Goal: Transaction & Acquisition: Book appointment/travel/reservation

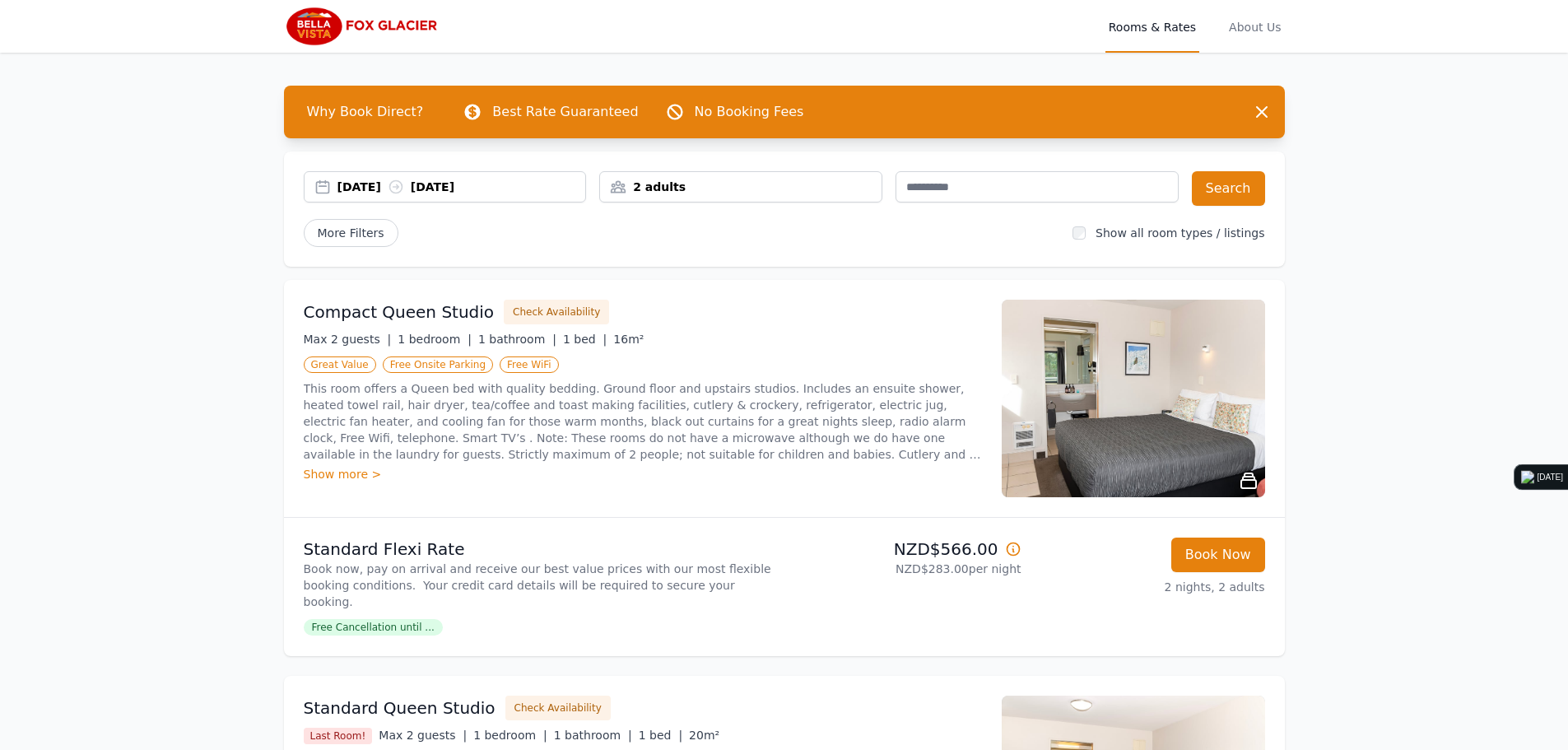
click at [711, 191] on div "2 adults" at bounding box center [740, 187] width 281 height 17
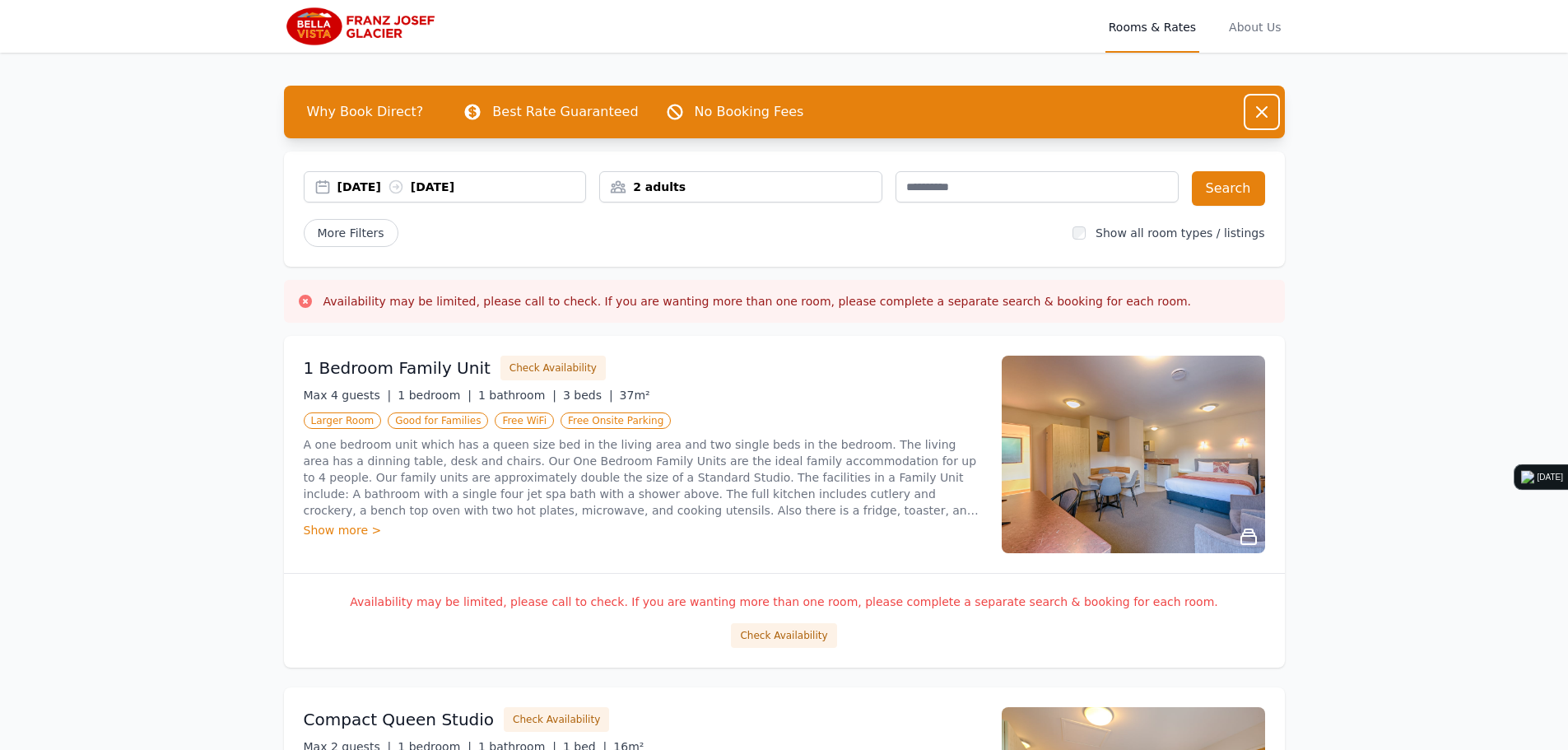
click at [1264, 108] on icon "button" at bounding box center [1262, 112] width 20 height 20
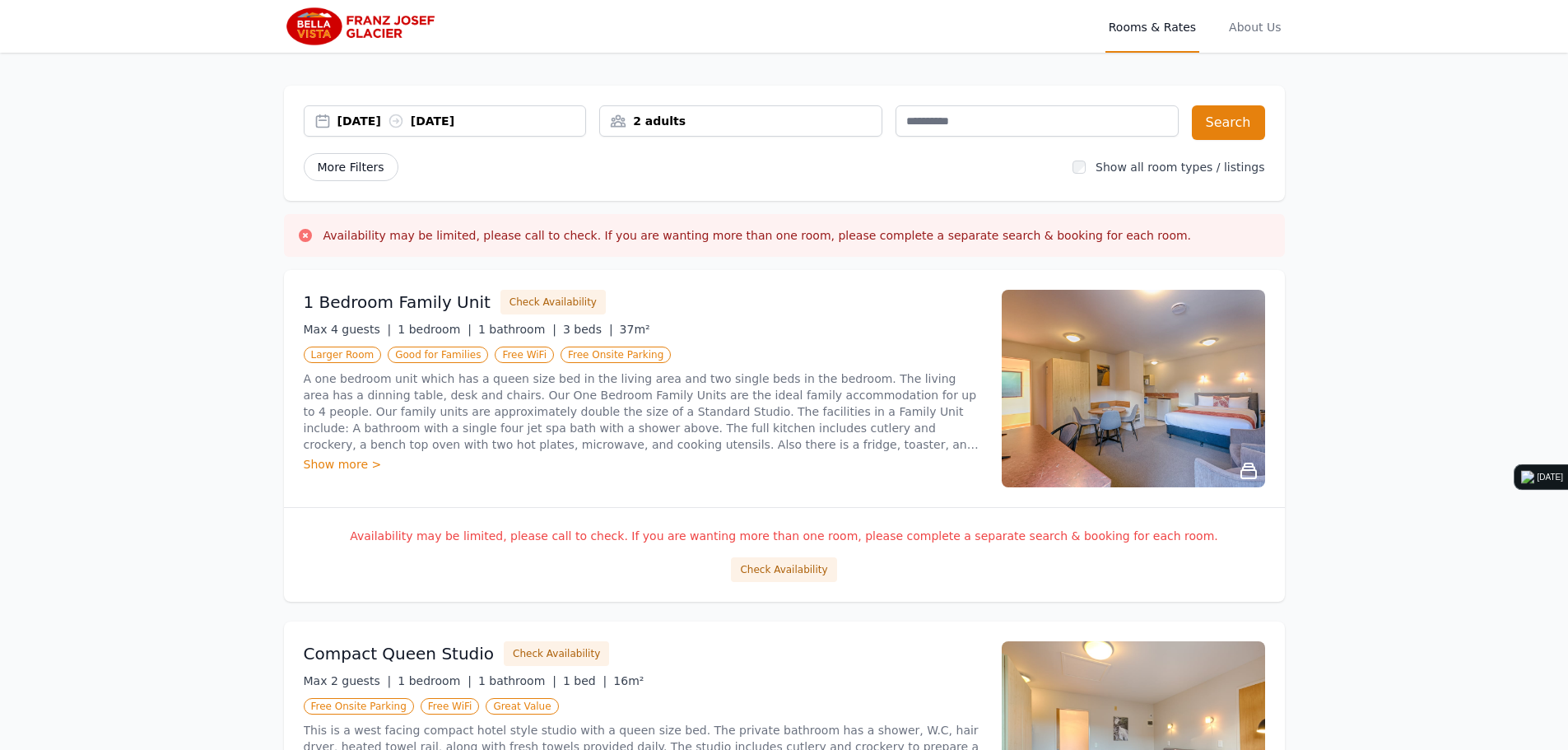
click at [331, 158] on span "More Filters" at bounding box center [351, 167] width 95 height 28
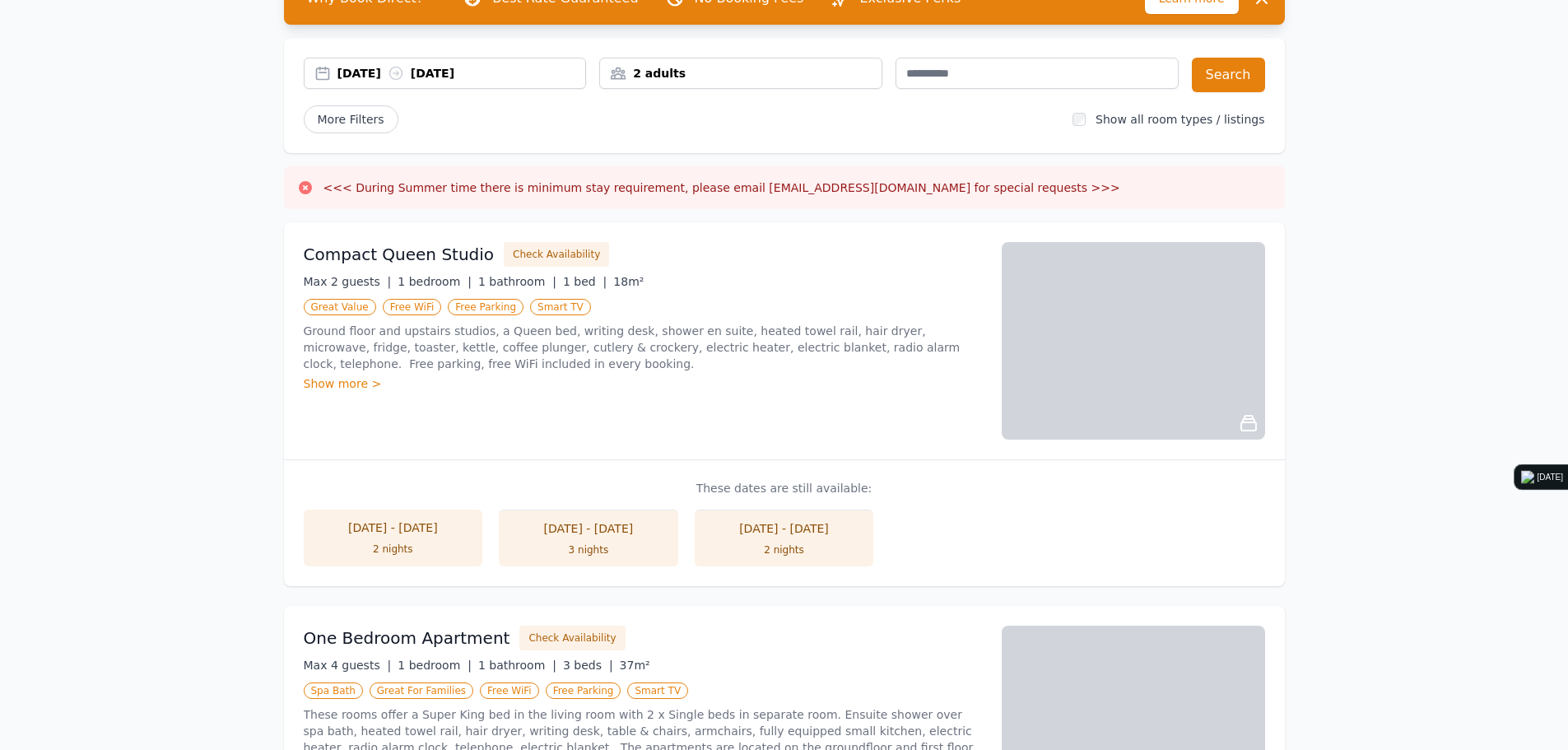
scroll to position [165, 0]
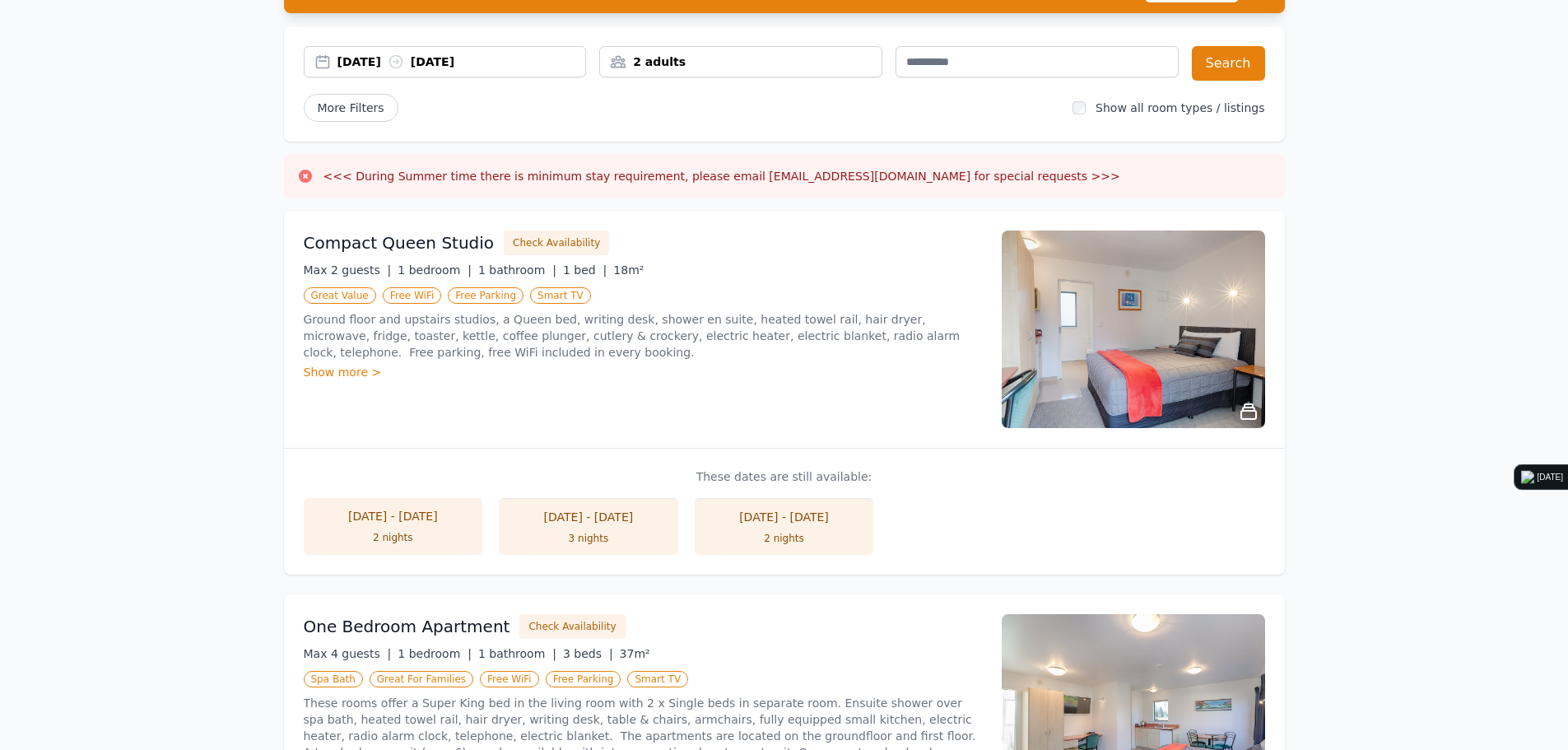
click at [305, 178] on icon at bounding box center [305, 176] width 13 height 13
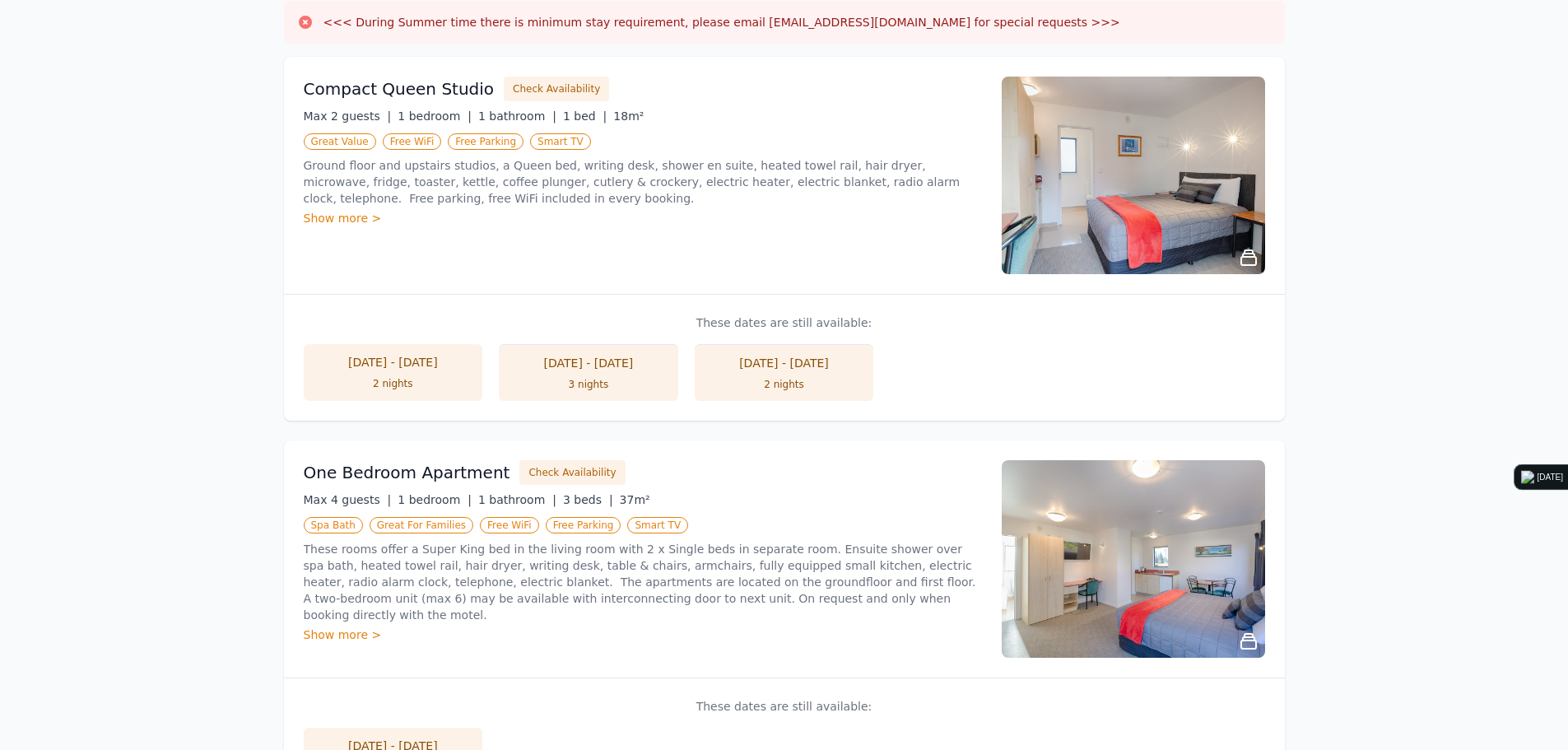
scroll to position [0, 0]
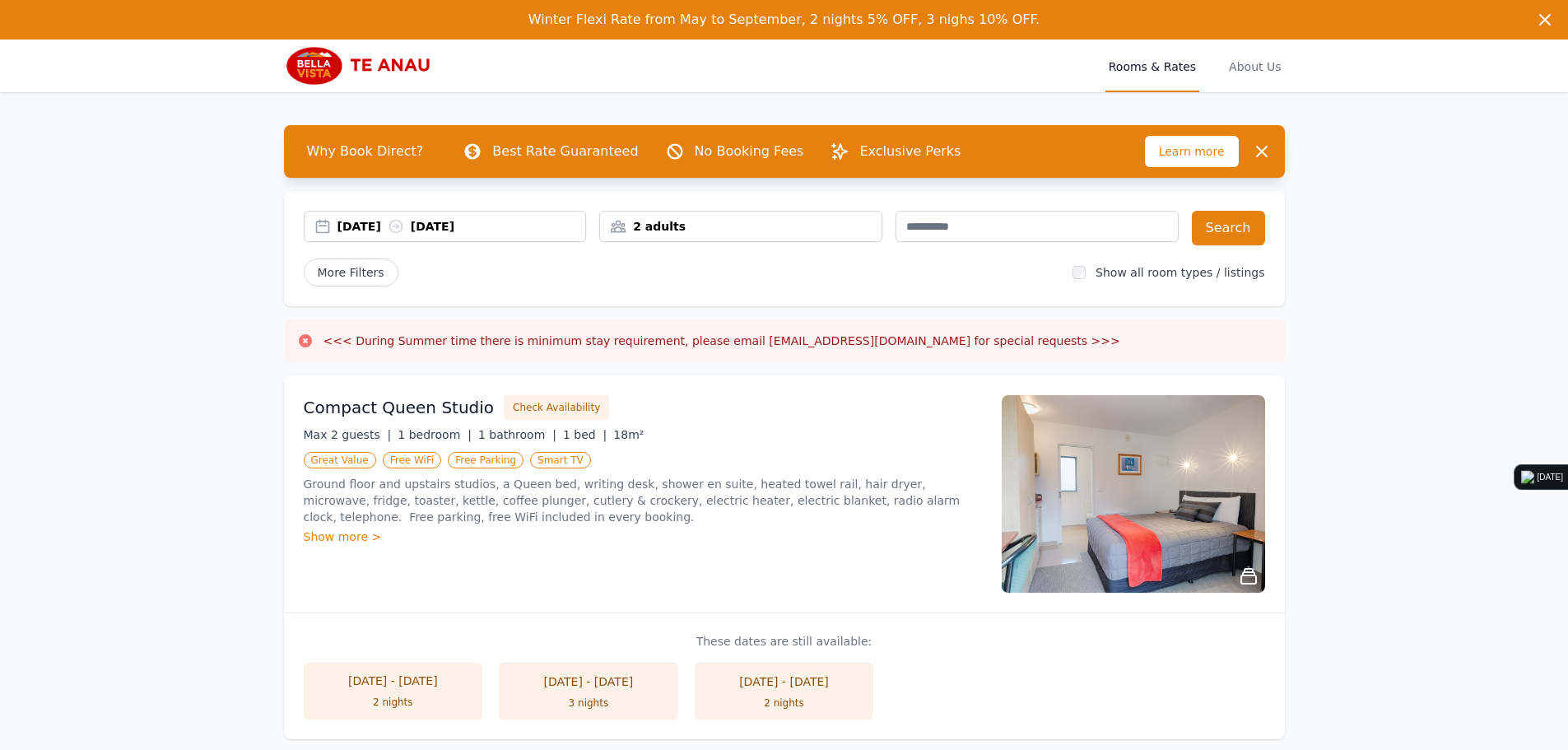
click at [359, 217] on div "26 Dec 2025 28 Dec 2025" at bounding box center [445, 227] width 283 height 32
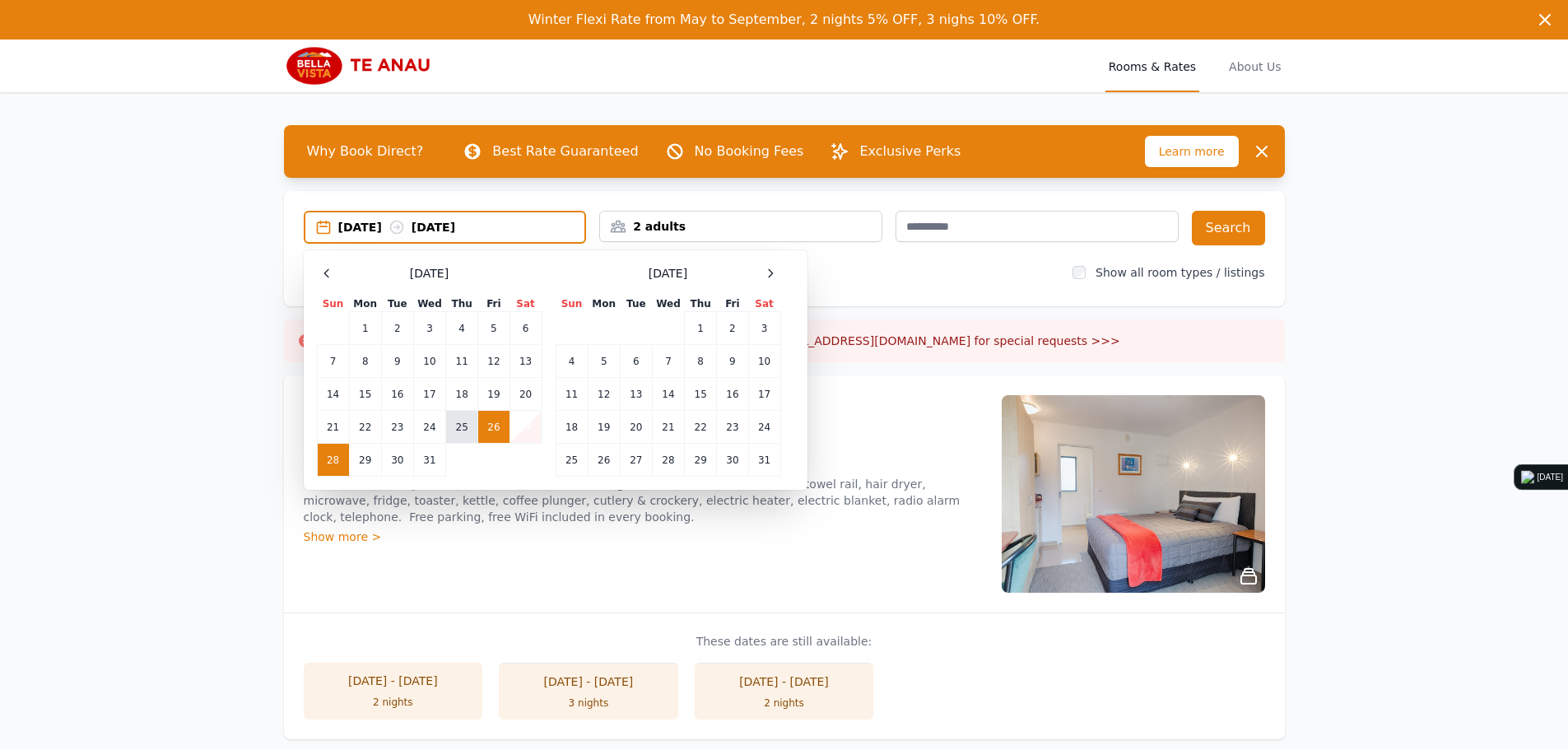
click at [464, 428] on td "25" at bounding box center [462, 426] width 33 height 33
click at [331, 461] on td "28" at bounding box center [333, 460] width 33 height 33
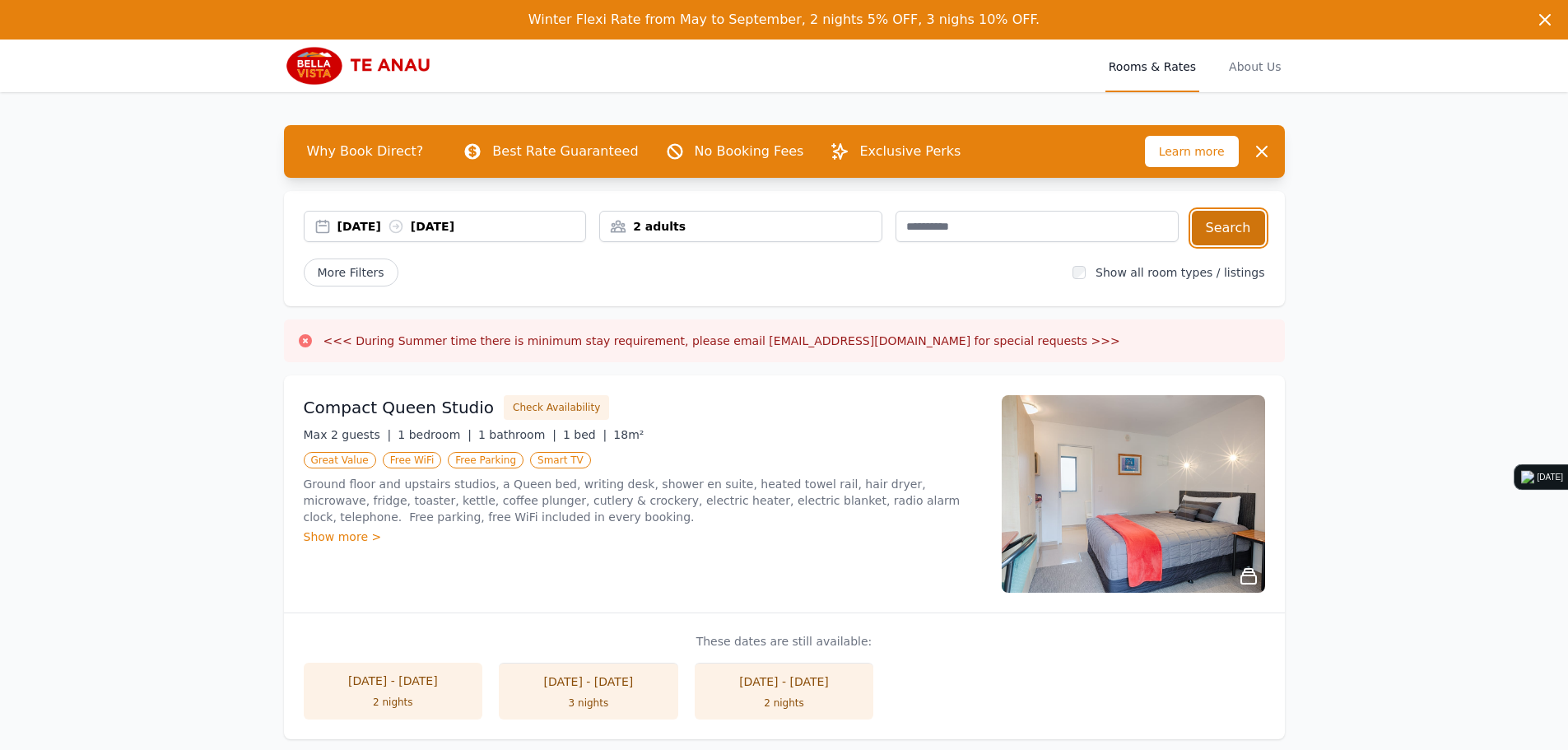
click at [1232, 231] on button "Search" at bounding box center [1229, 228] width 73 height 35
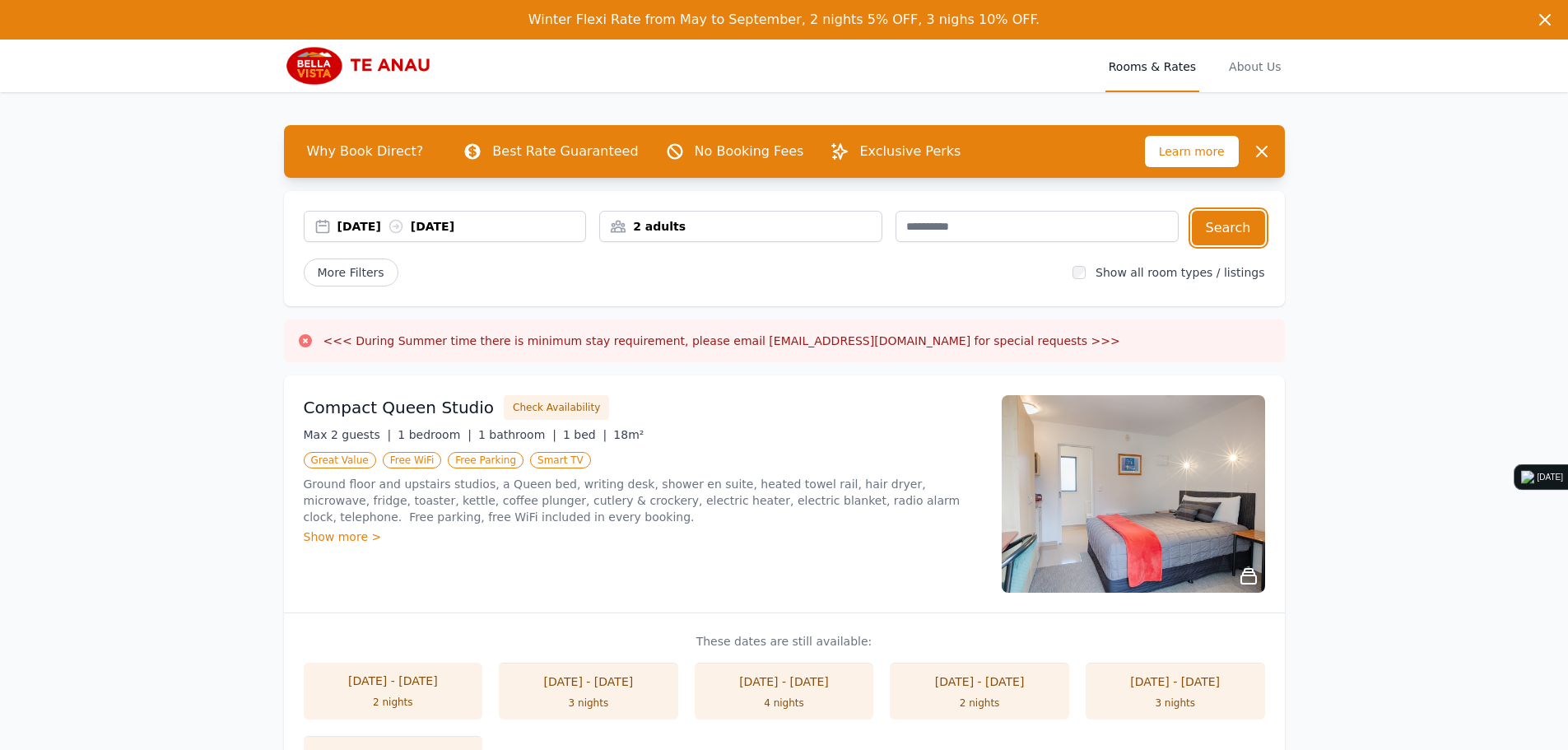
click at [355, 226] on div "25 Dec 2025 28 Dec 2025" at bounding box center [462, 226] width 249 height 17
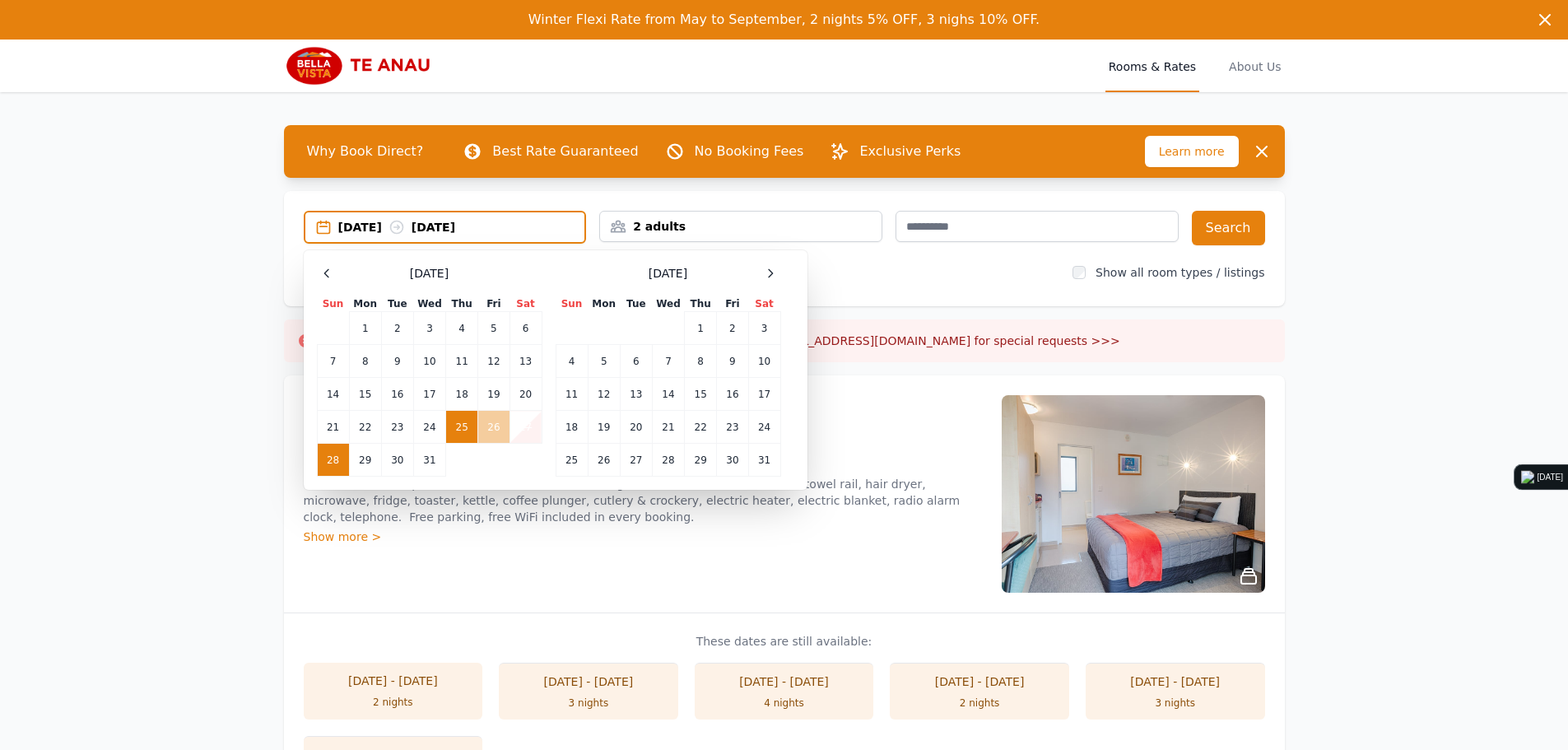
click at [490, 426] on td "26" at bounding box center [494, 426] width 32 height 33
click at [534, 425] on td "27" at bounding box center [525, 426] width 33 height 33
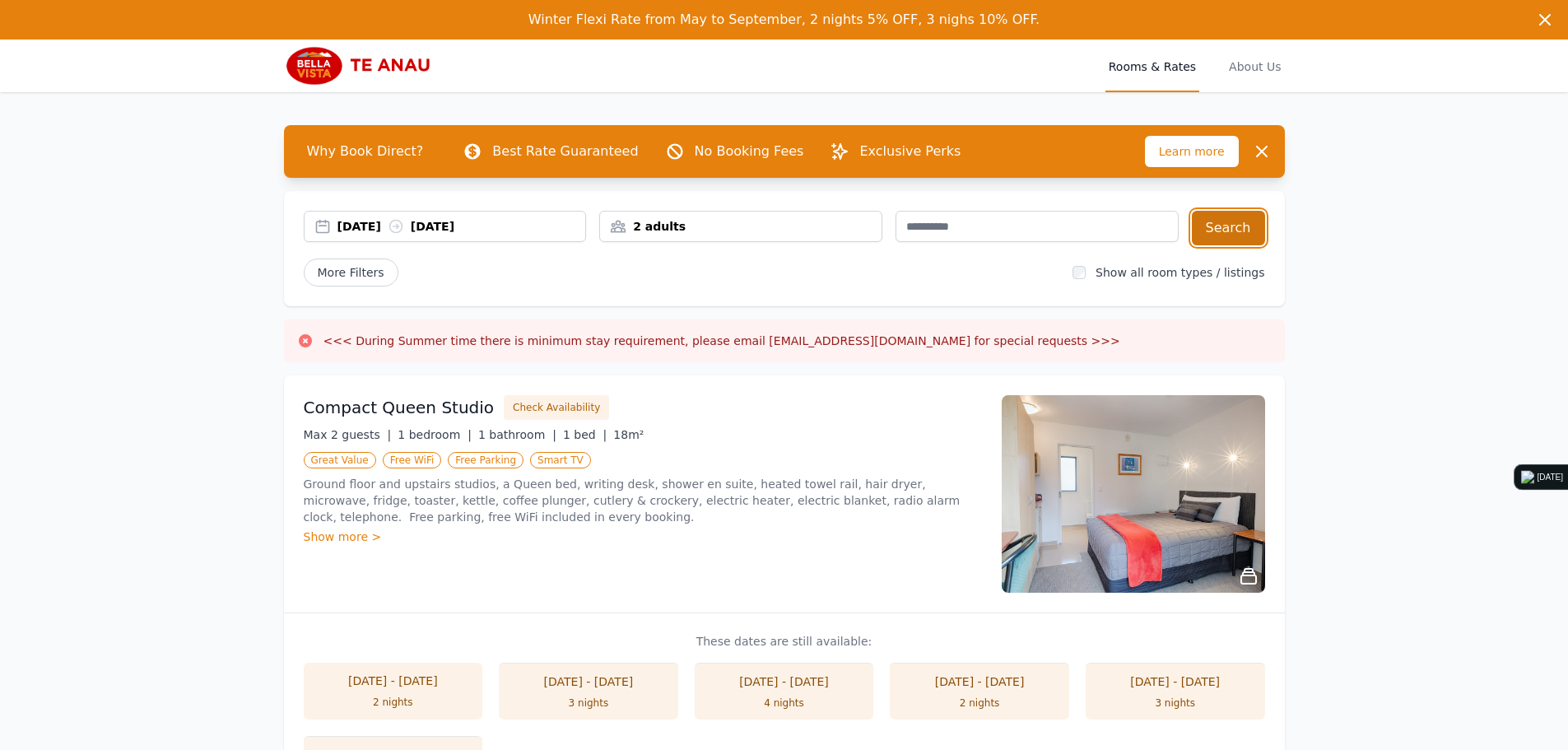
click at [1229, 238] on button "Search" at bounding box center [1229, 228] width 73 height 35
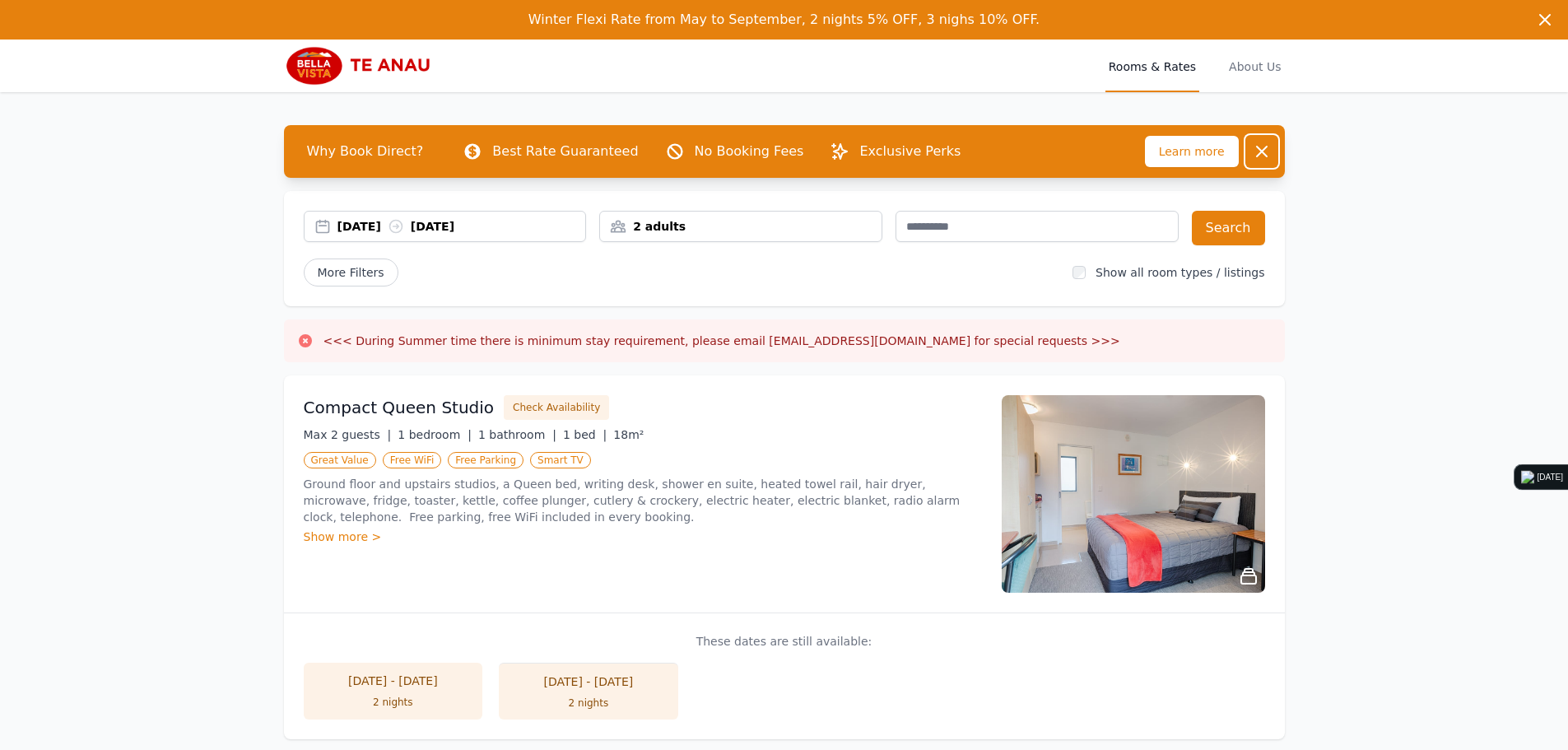
click at [1265, 145] on icon "button" at bounding box center [1262, 151] width 20 height 20
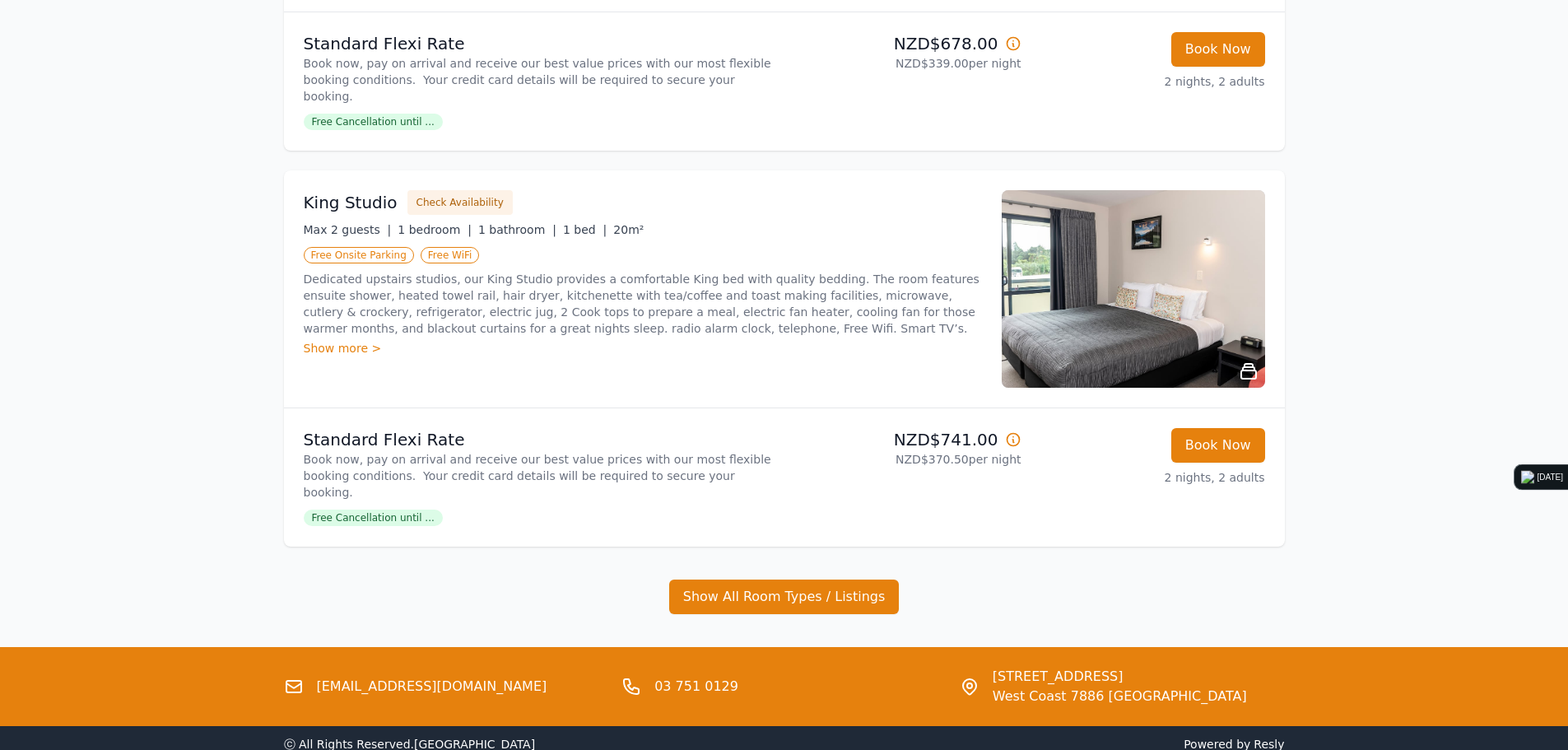
scroll to position [1322, 0]
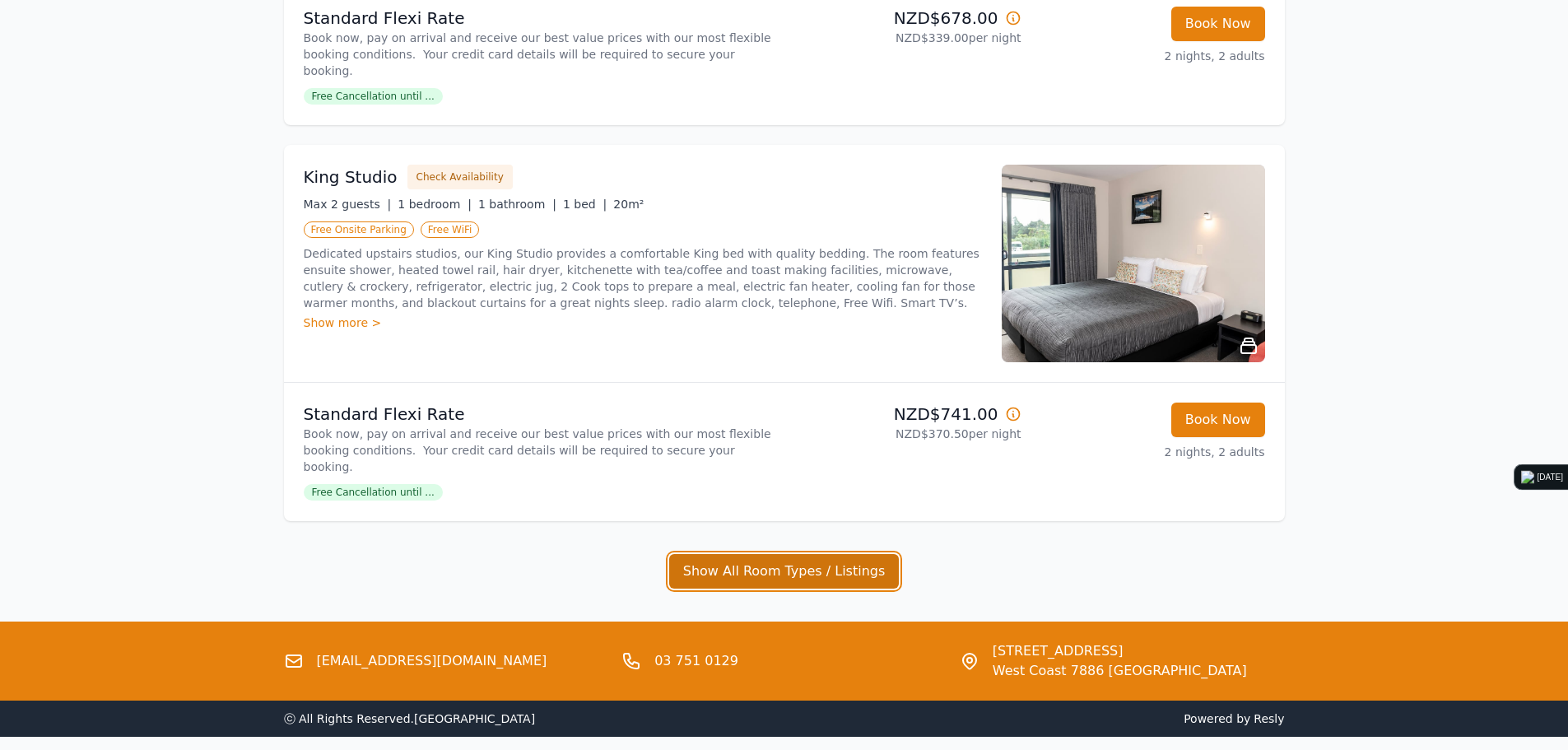
click at [715, 554] on button "Show All Room Types / Listings" at bounding box center [784, 570] width 231 height 35
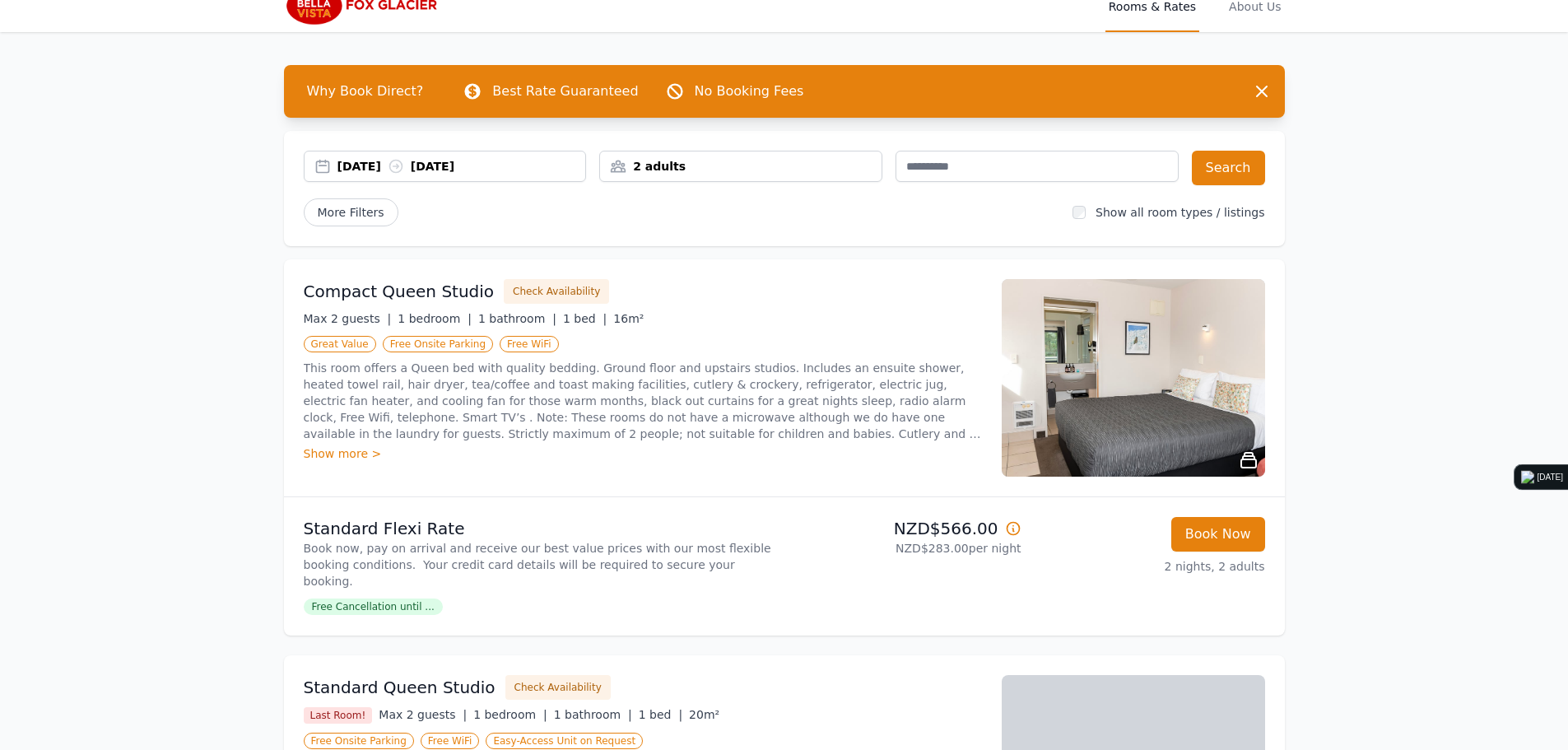
scroll to position [0, 0]
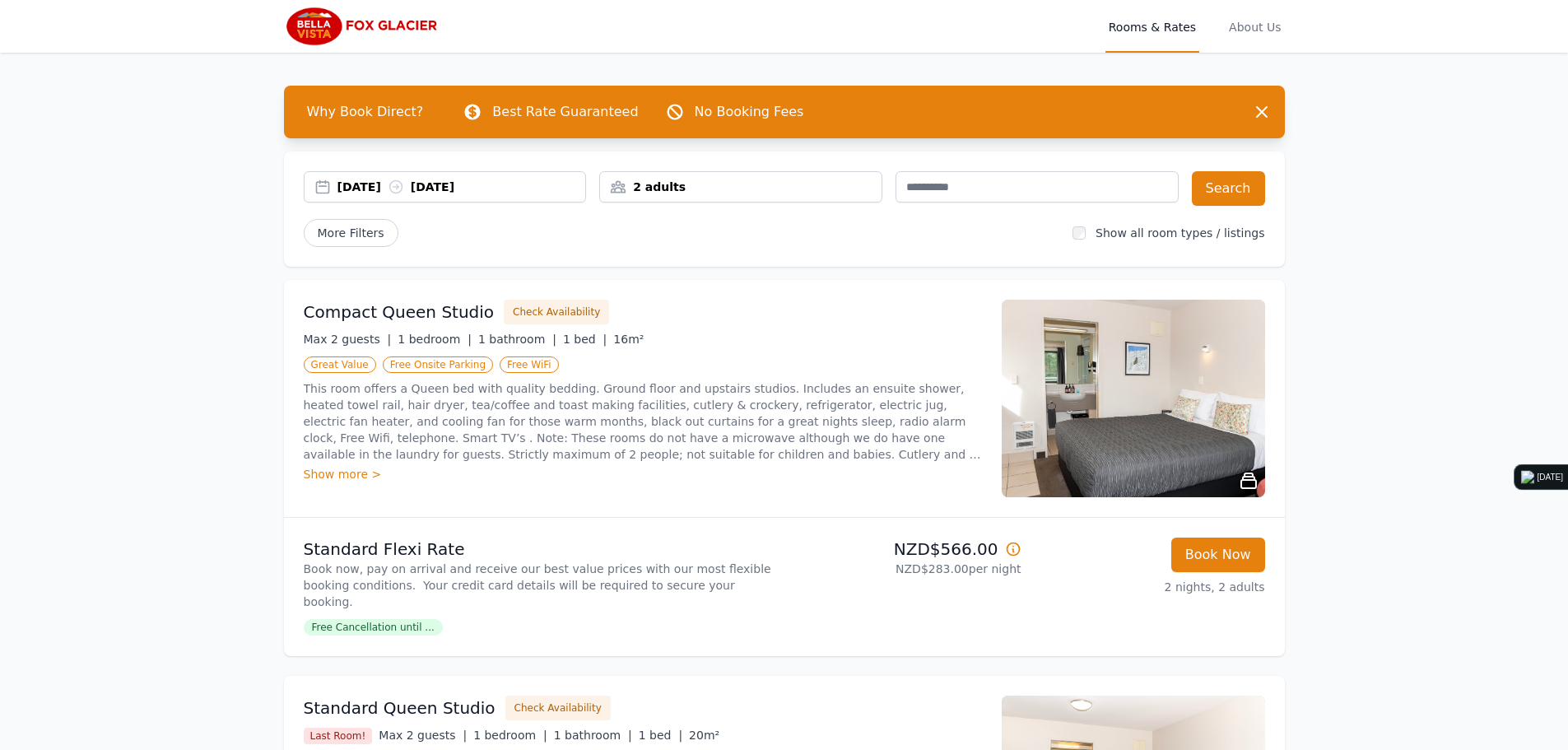
click at [672, 187] on div "2 adults" at bounding box center [740, 187] width 281 height 17
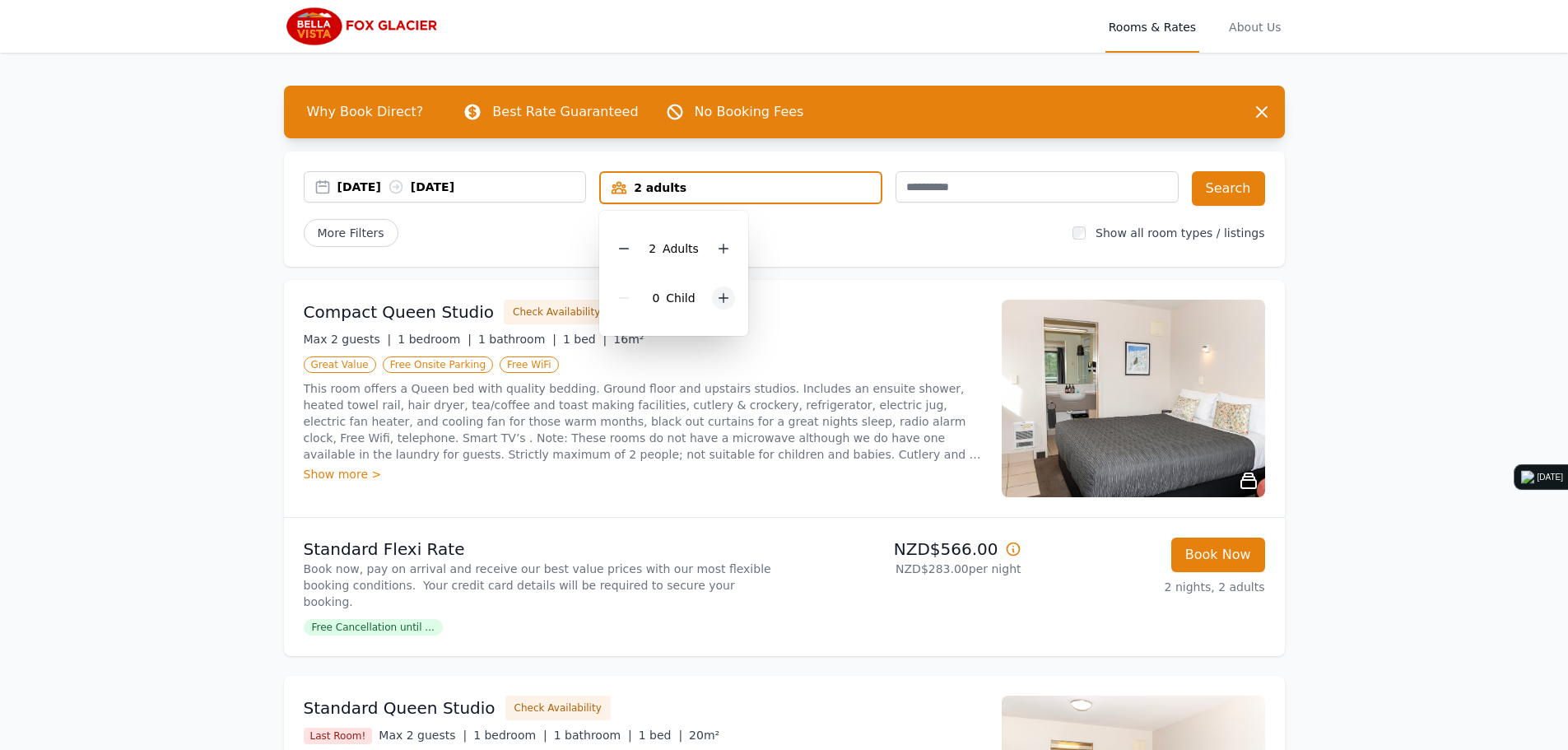
click at [717, 300] on icon at bounding box center [722, 297] width 13 height 13
click at [1210, 194] on button "Search" at bounding box center [1229, 188] width 73 height 35
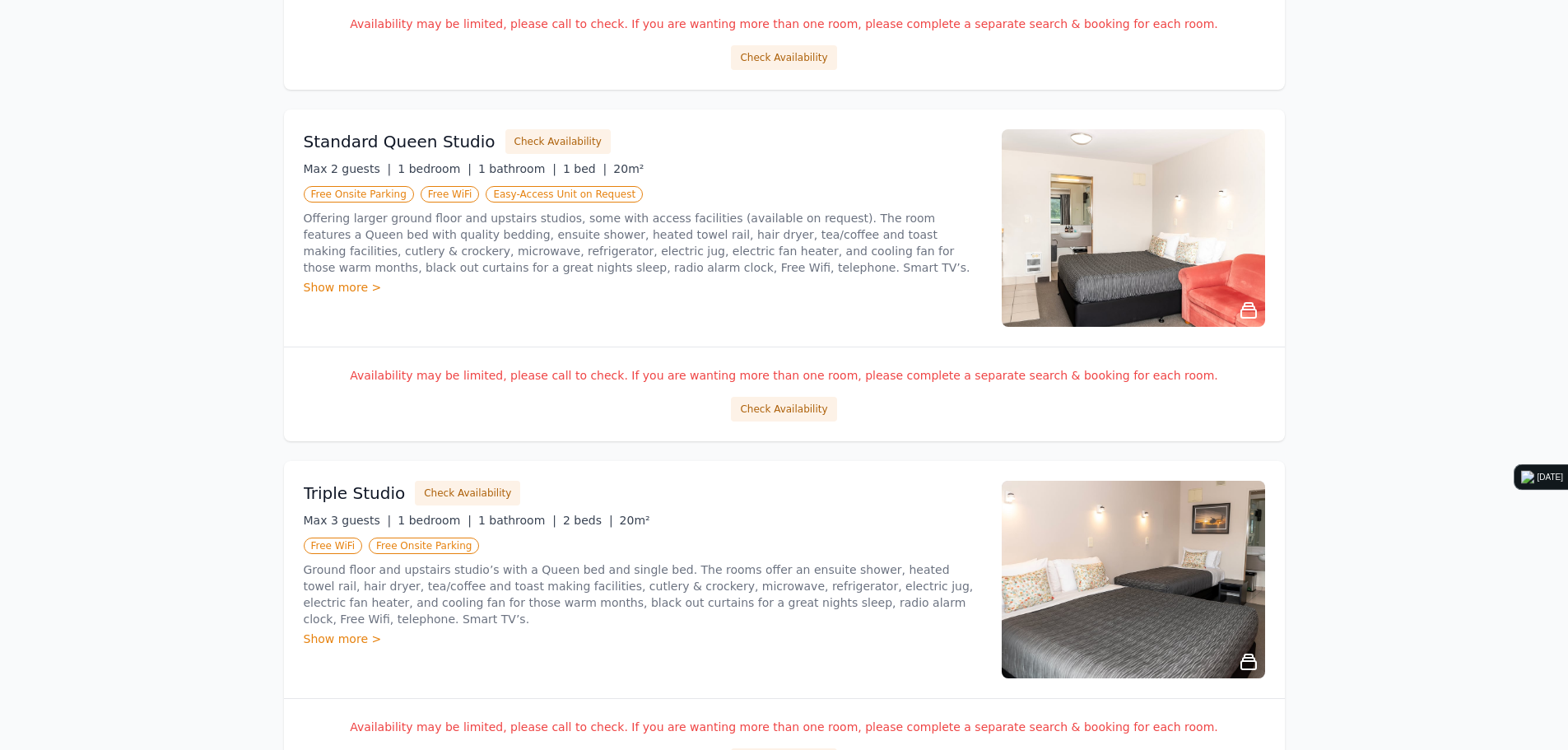
scroll to position [1317, 0]
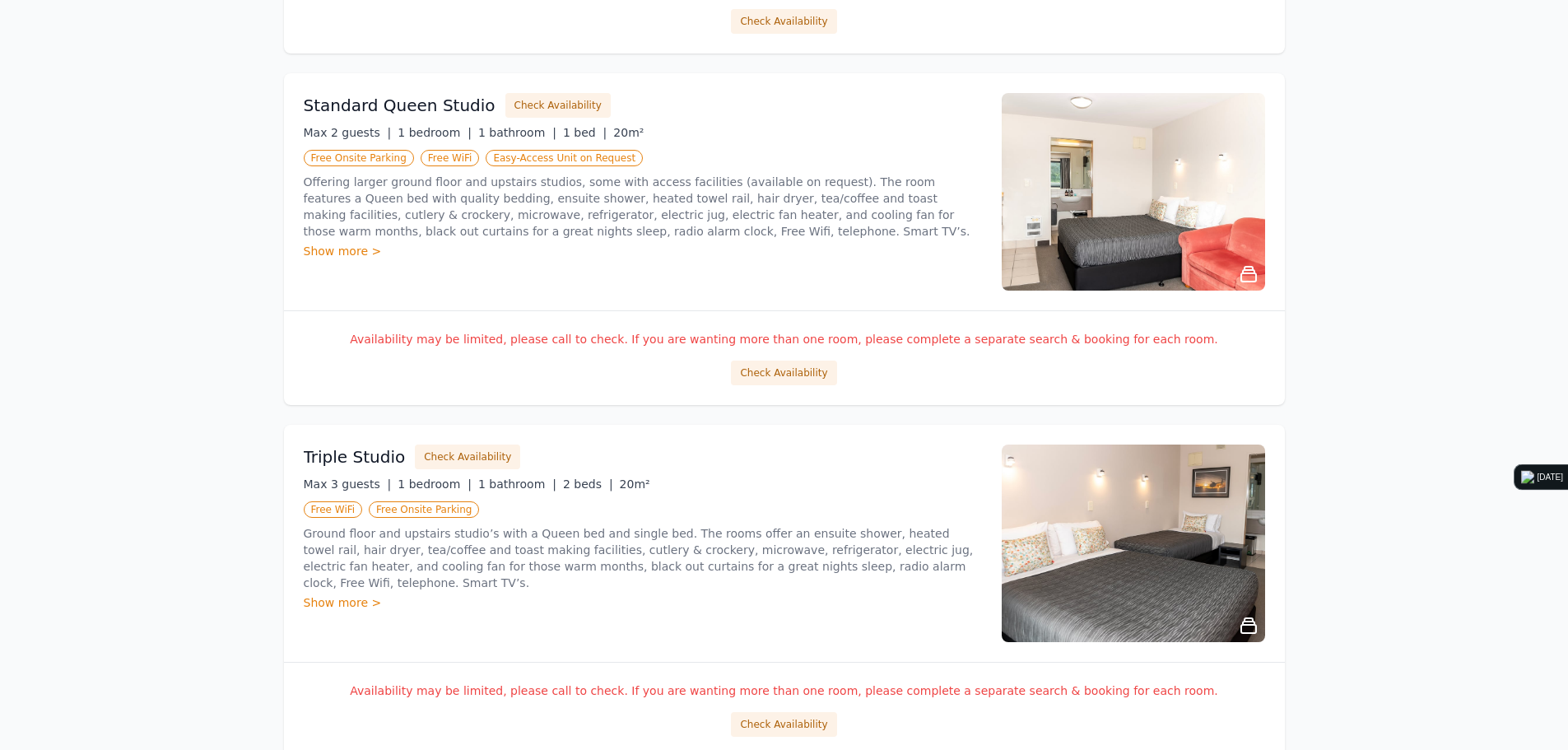
click at [630, 339] on p "Availability may be limited, please call to check. If you are wanting more than…" at bounding box center [784, 338] width 961 height 17
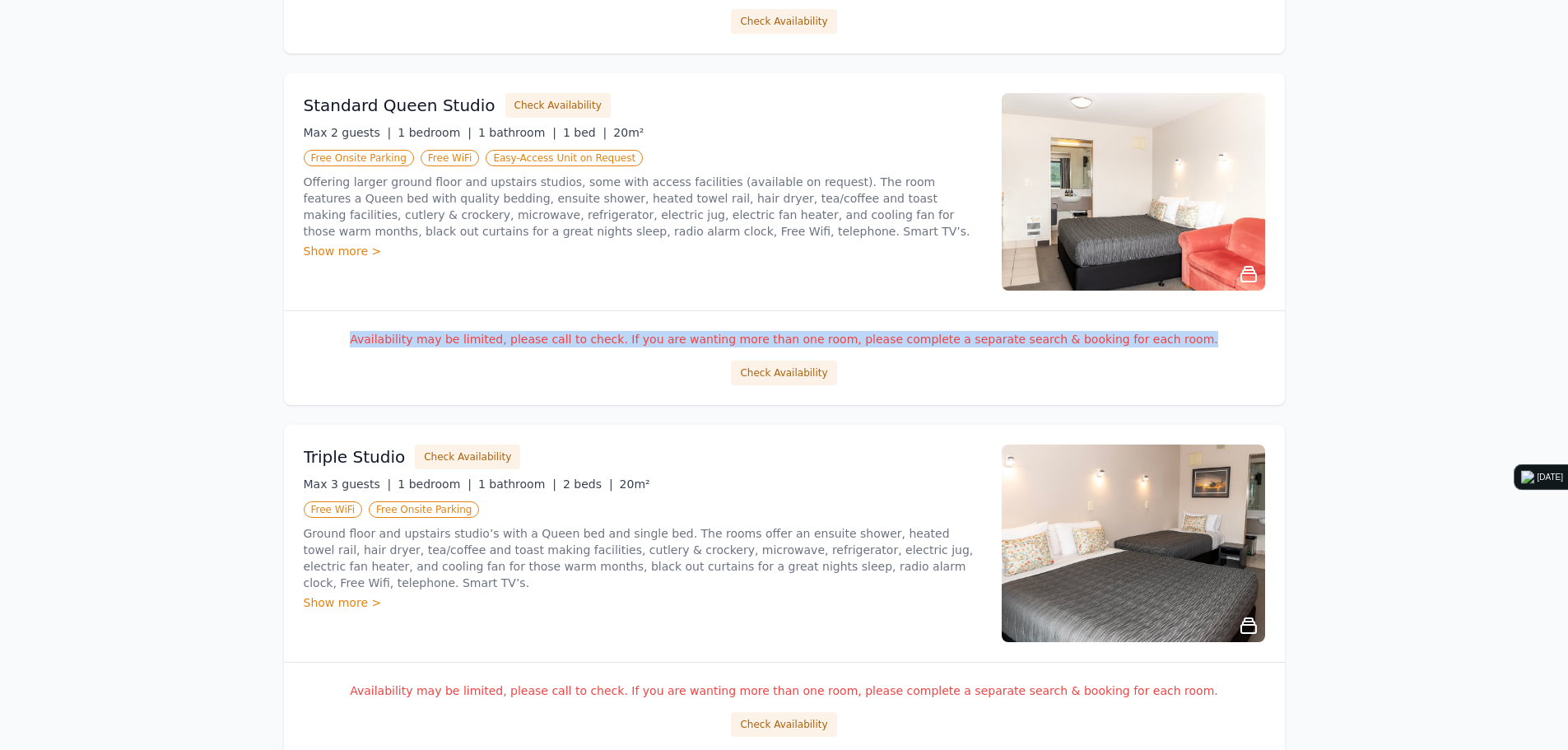
click at [630, 339] on p "Availability may be limited, please call to check. If you are wanting more than…" at bounding box center [784, 338] width 961 height 17
click at [599, 338] on p "Availability may be limited, please call to check. If you are wanting more than…" at bounding box center [784, 338] width 961 height 17
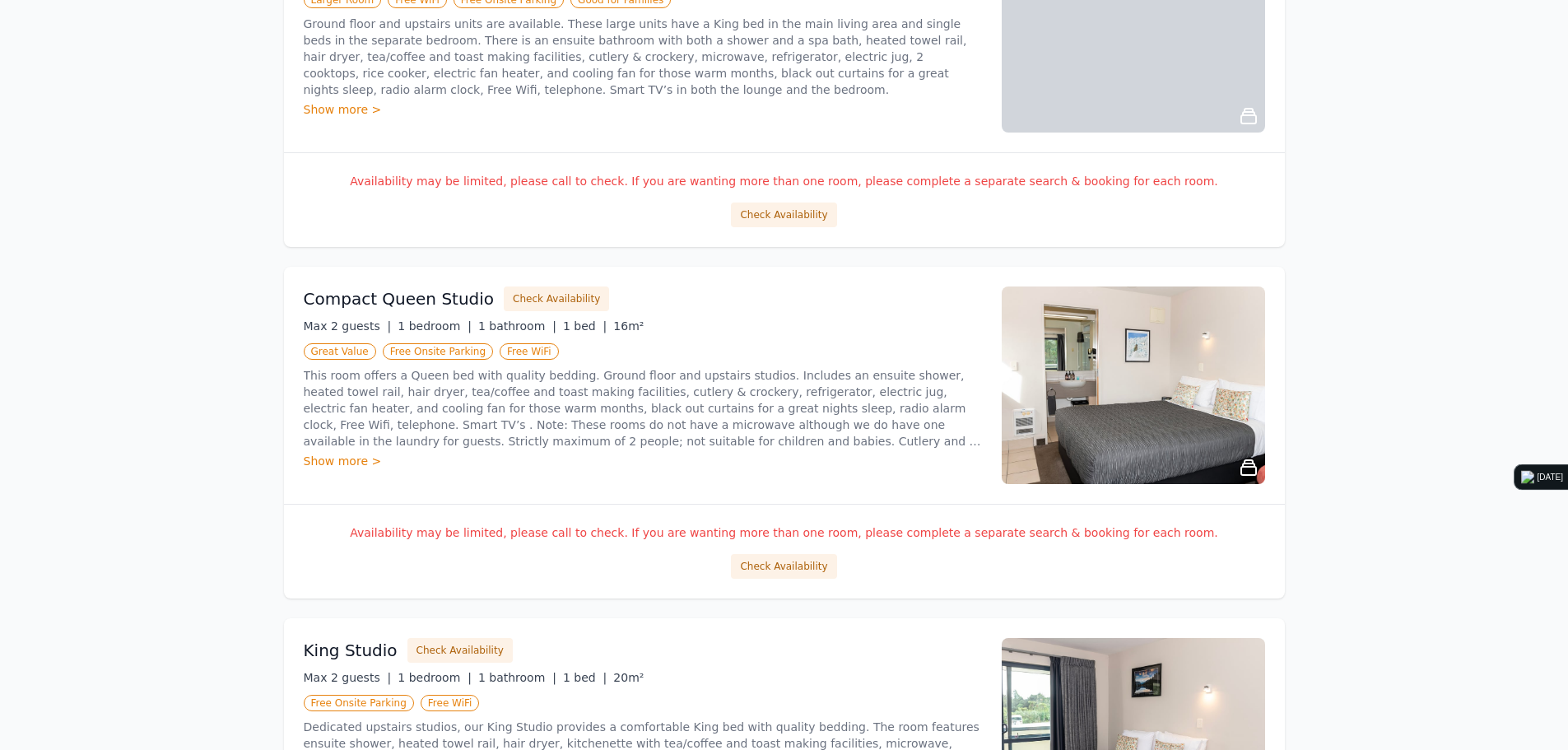
scroll to position [0, 0]
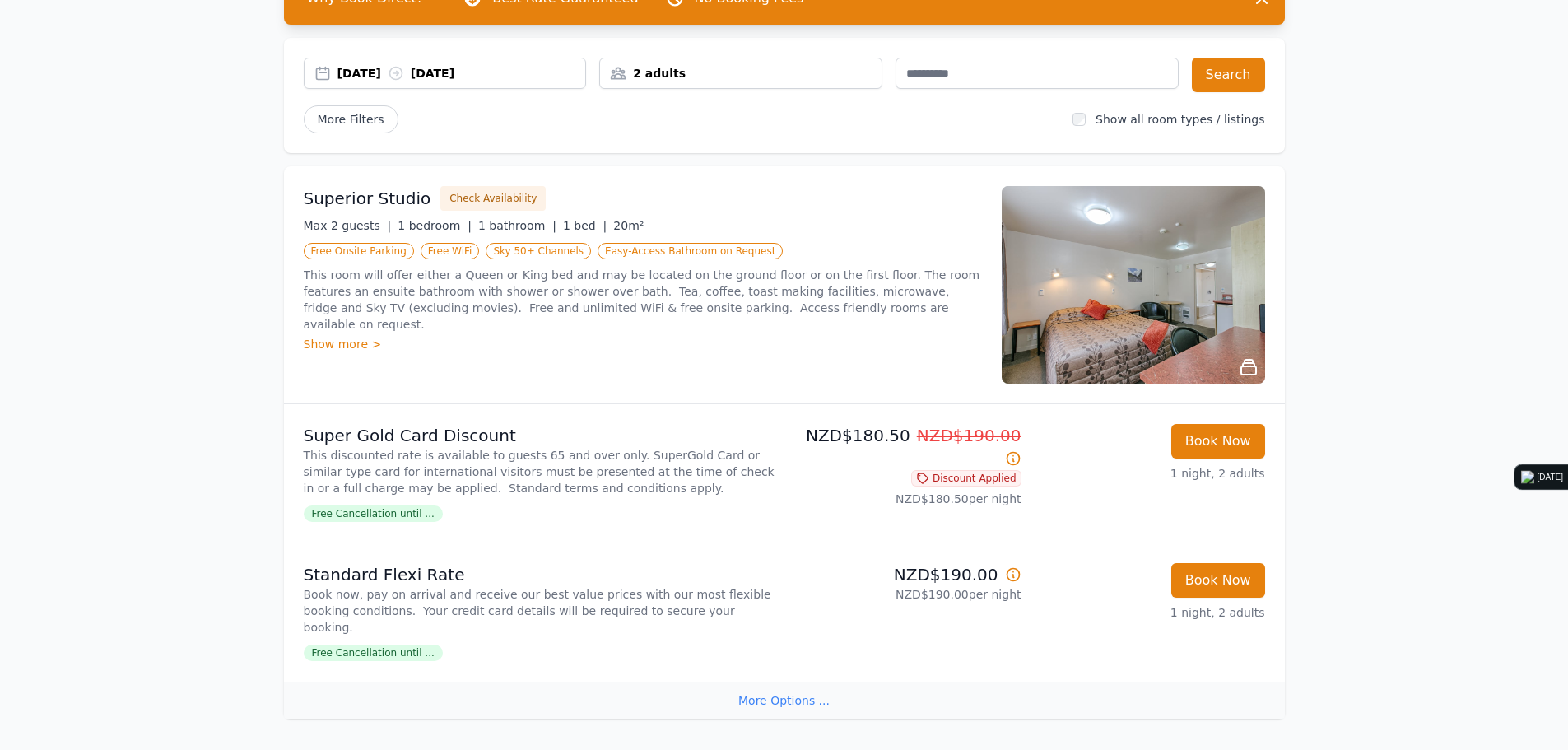
scroll to position [360, 0]
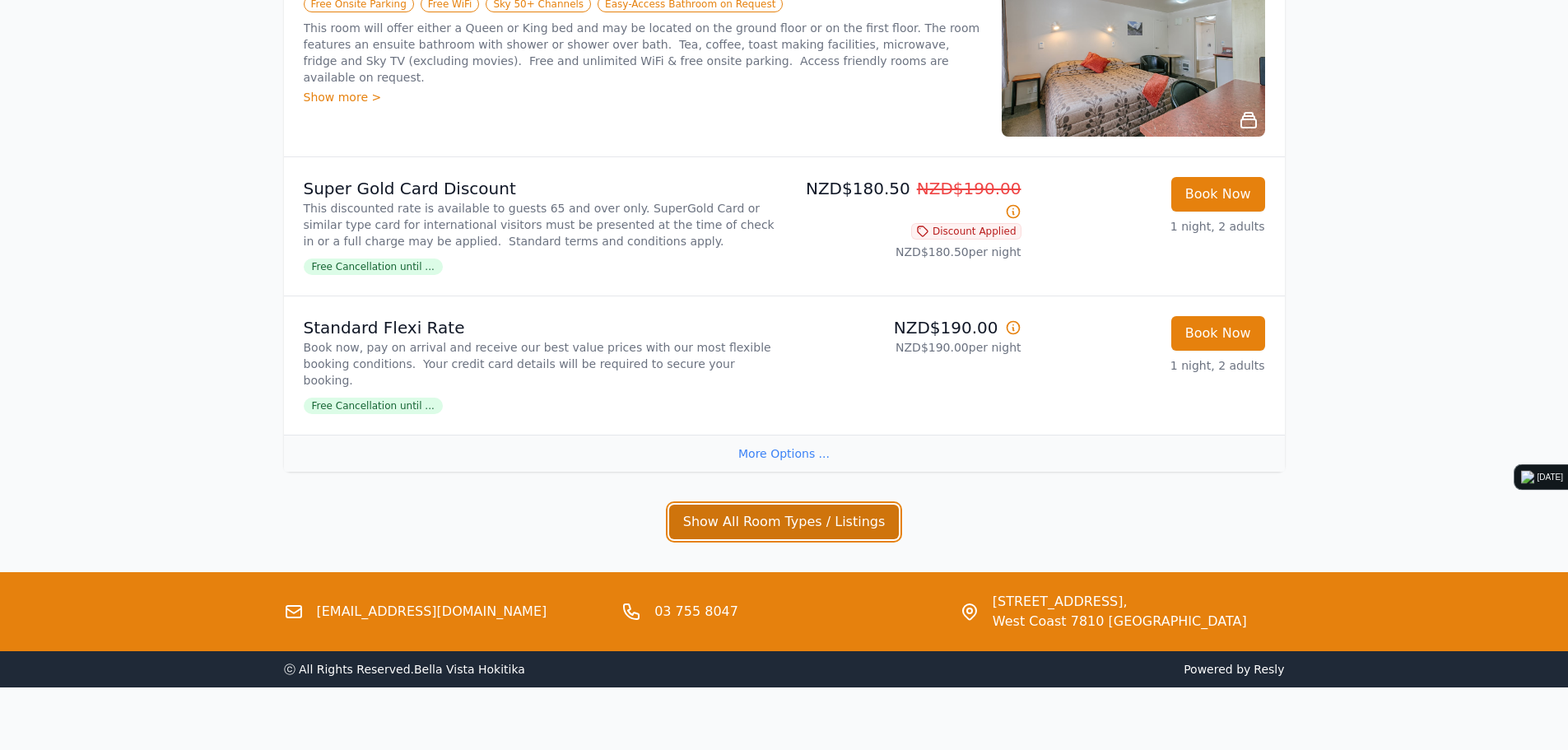
click at [786, 509] on button "Show All Room Types / Listings" at bounding box center [784, 521] width 231 height 35
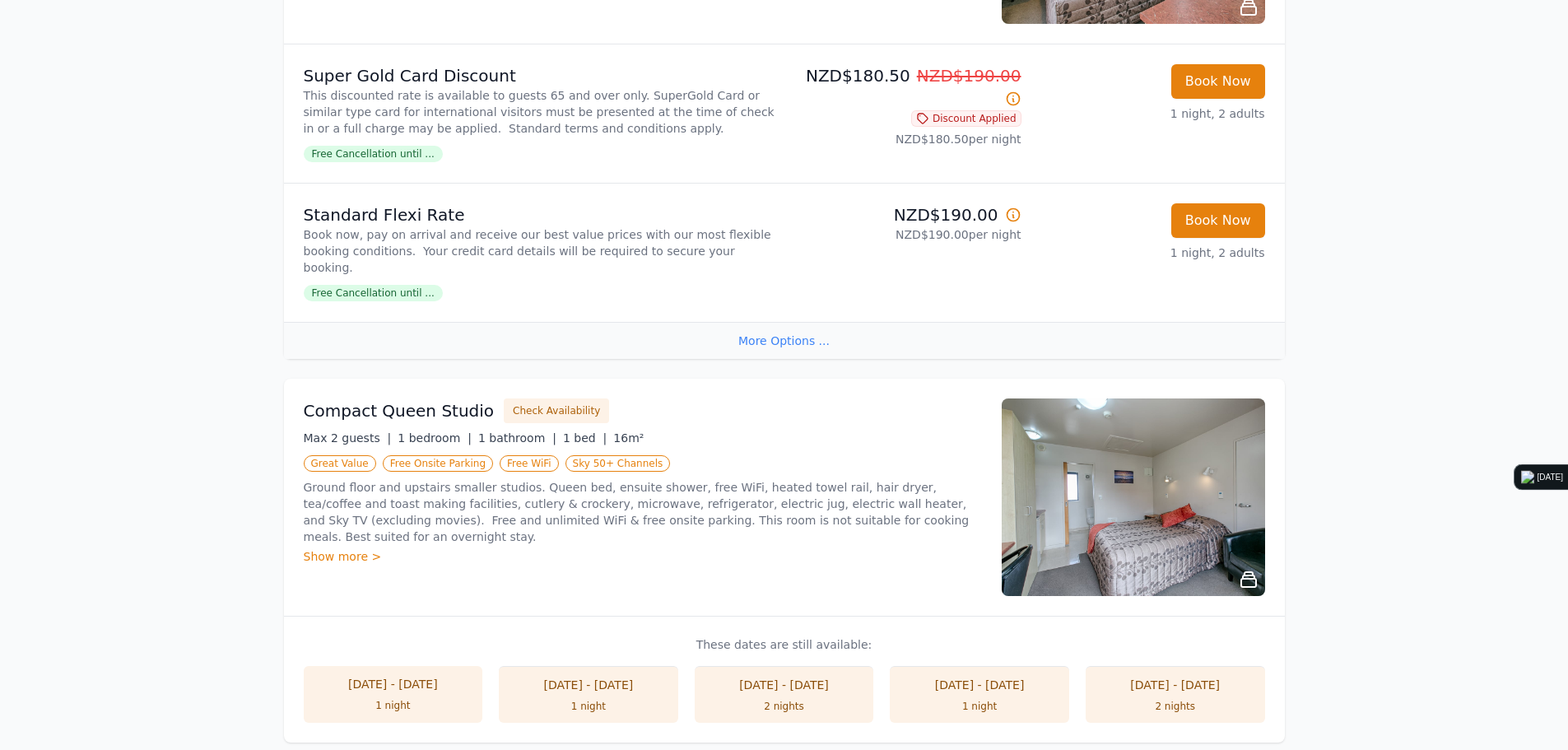
scroll to position [0, 0]
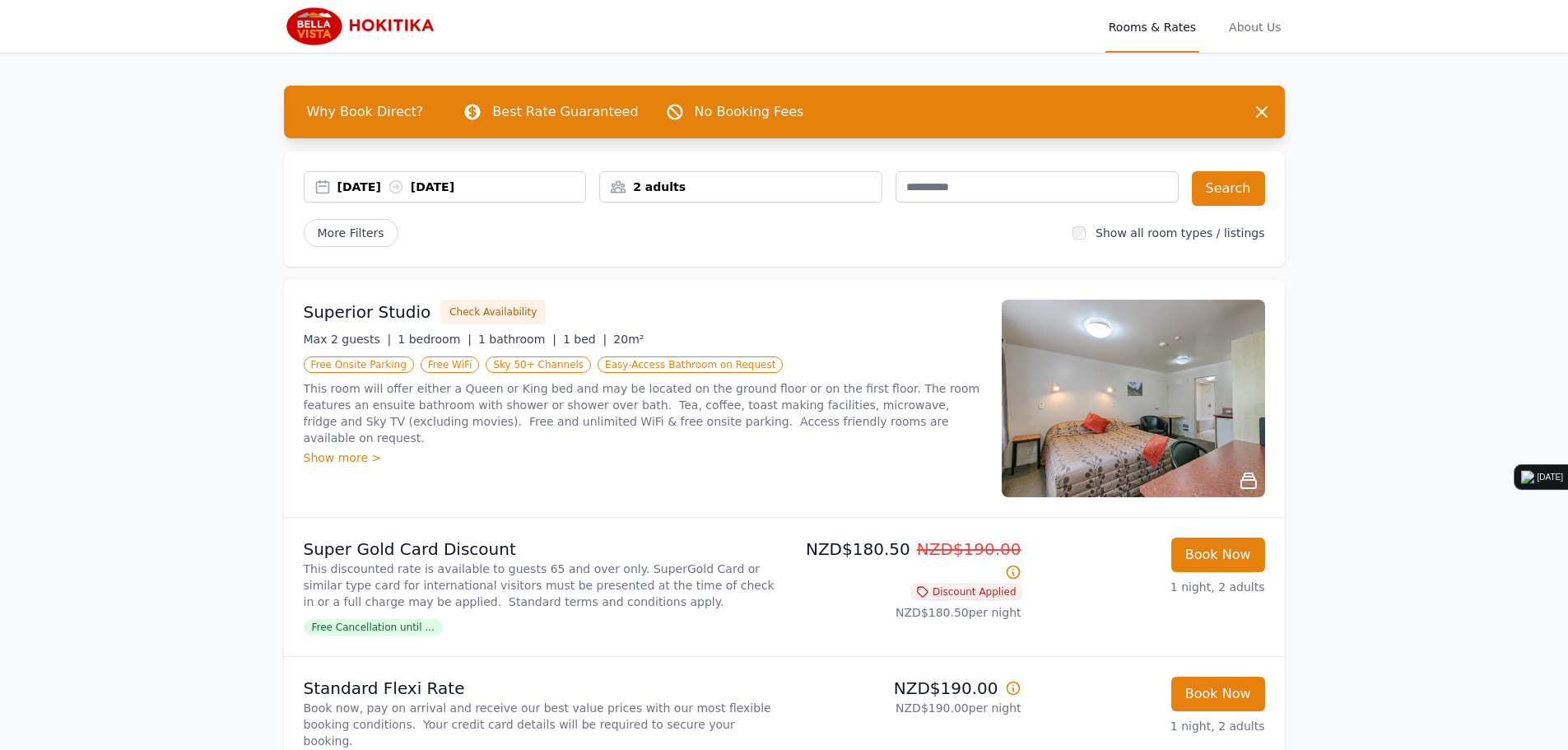
click at [330, 24] on img at bounding box center [363, 27] width 158 height 39
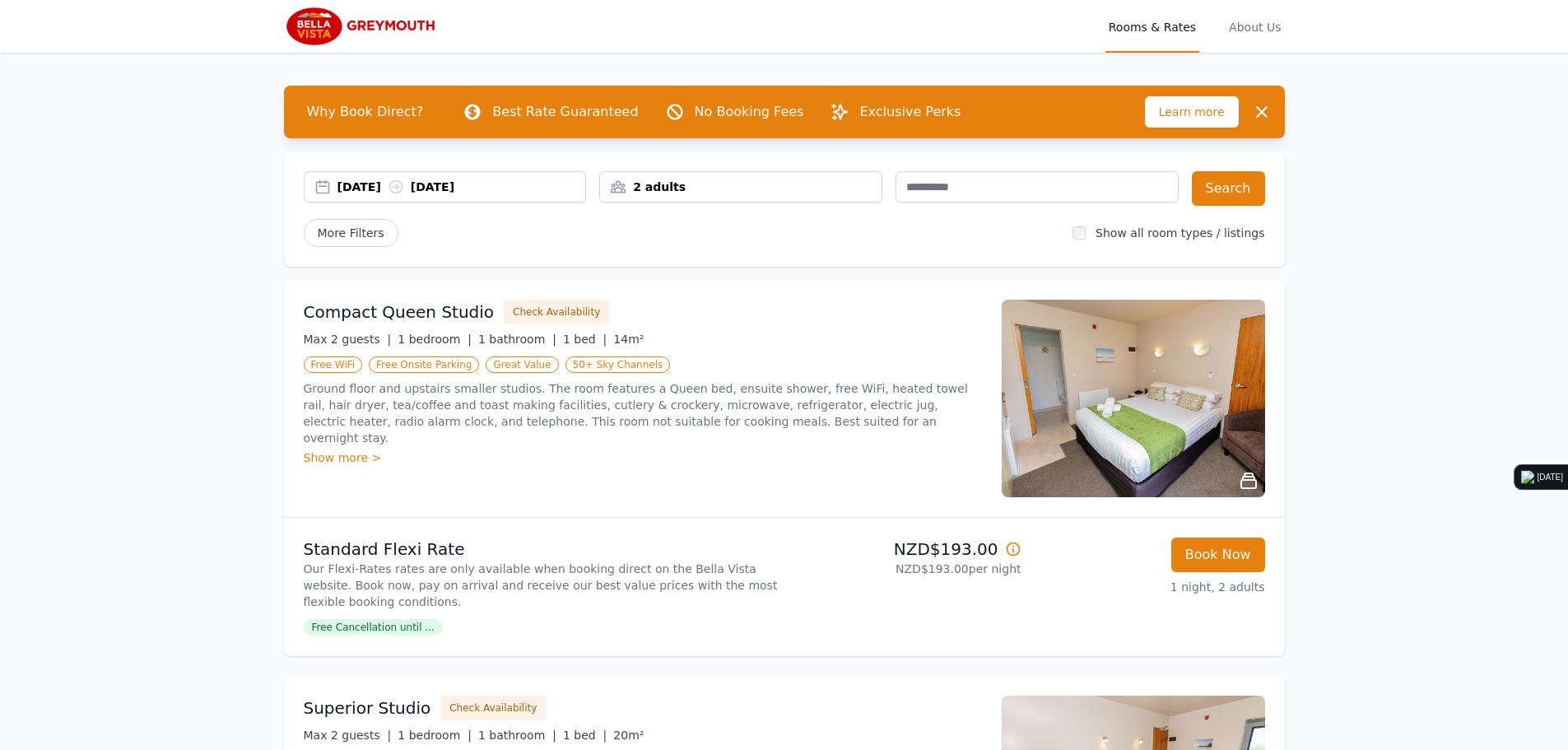
click at [810, 180] on div "2 adults" at bounding box center [740, 187] width 281 height 17
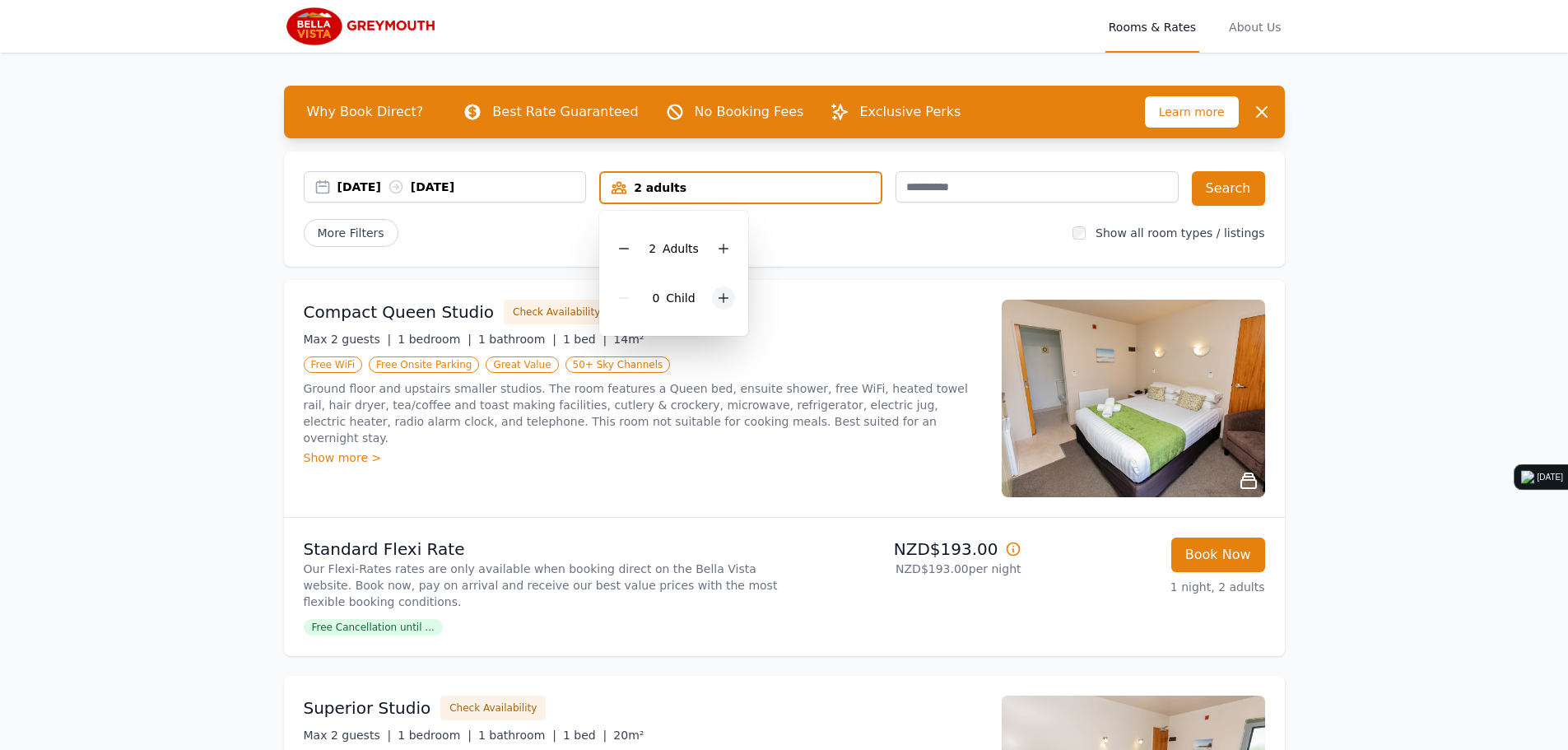
click at [720, 304] on icon at bounding box center [722, 297] width 13 height 13
click at [1210, 185] on button "Search" at bounding box center [1229, 188] width 73 height 35
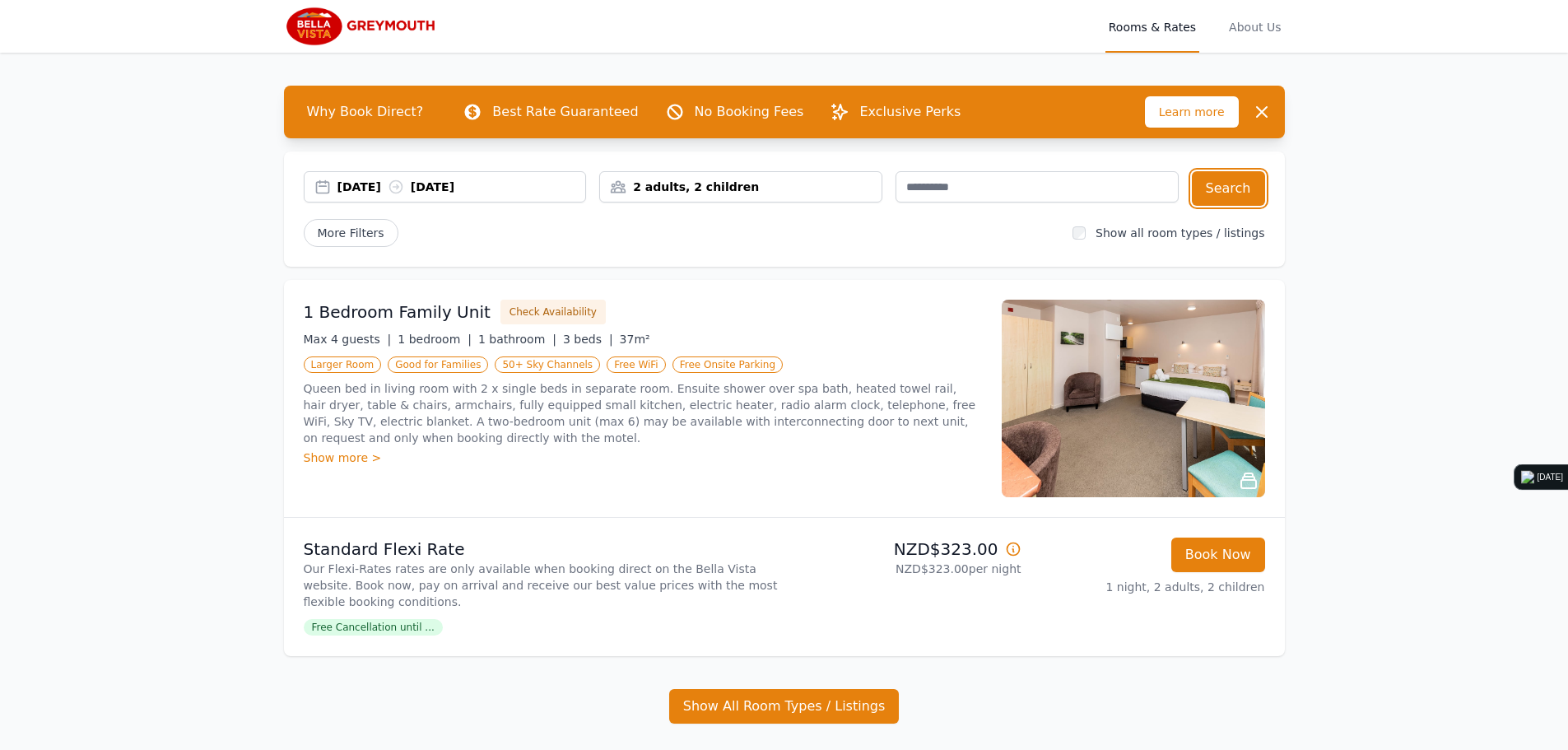
click at [692, 185] on div "2 adults, 2 children" at bounding box center [740, 187] width 281 height 17
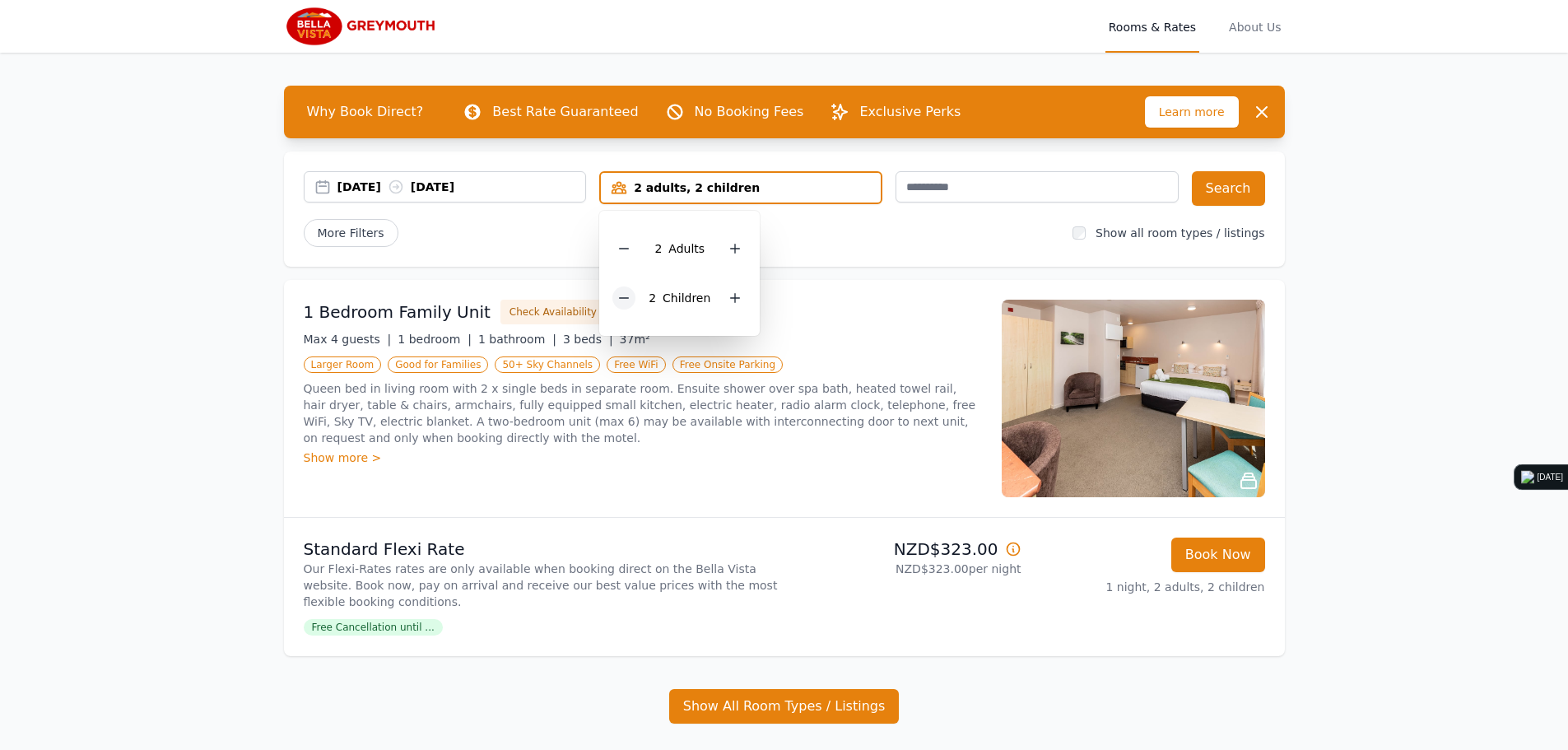
click at [616, 299] on div at bounding box center [624, 297] width 23 height 23
click at [1208, 189] on button "Search" at bounding box center [1229, 188] width 73 height 35
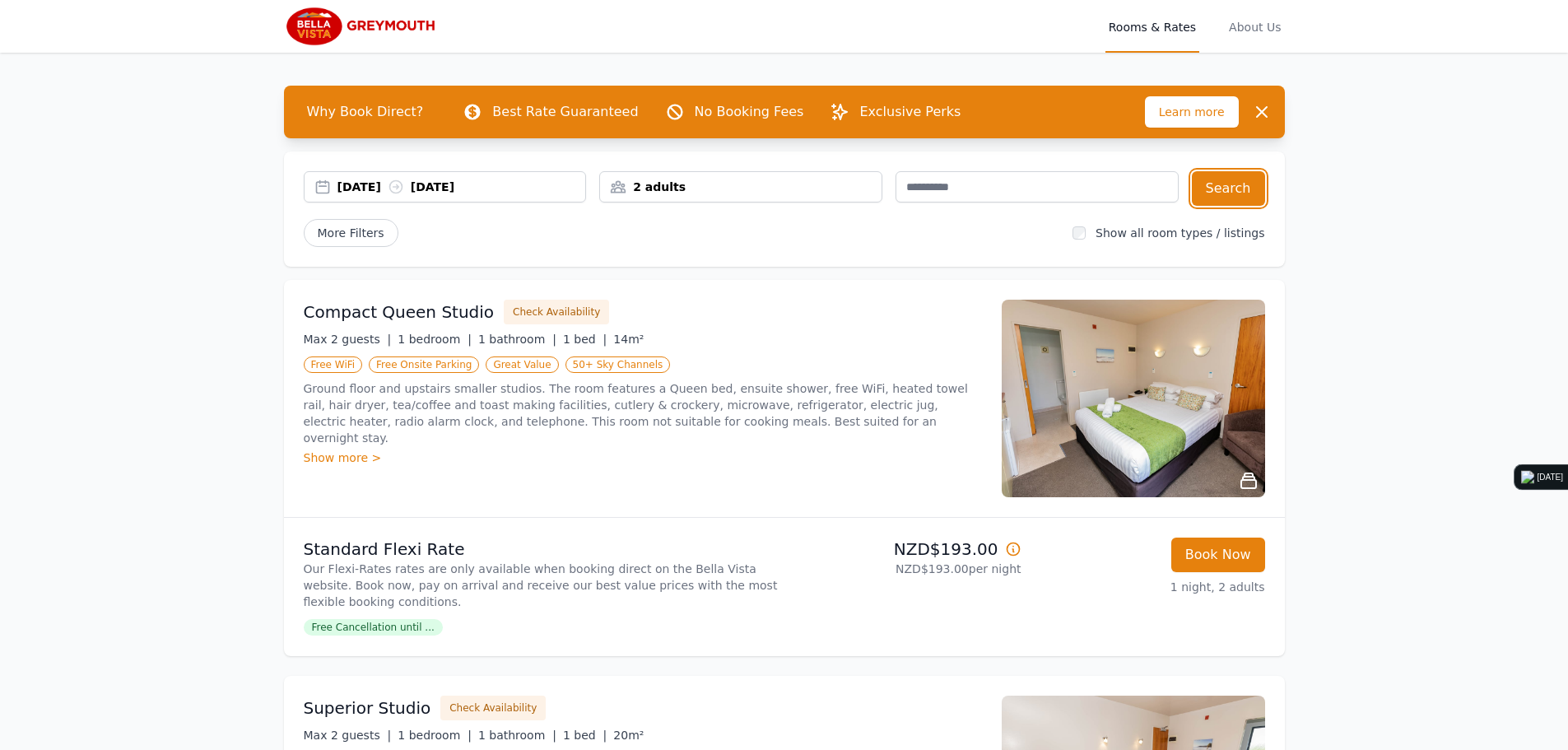
click at [694, 183] on div "2 adults" at bounding box center [740, 187] width 281 height 17
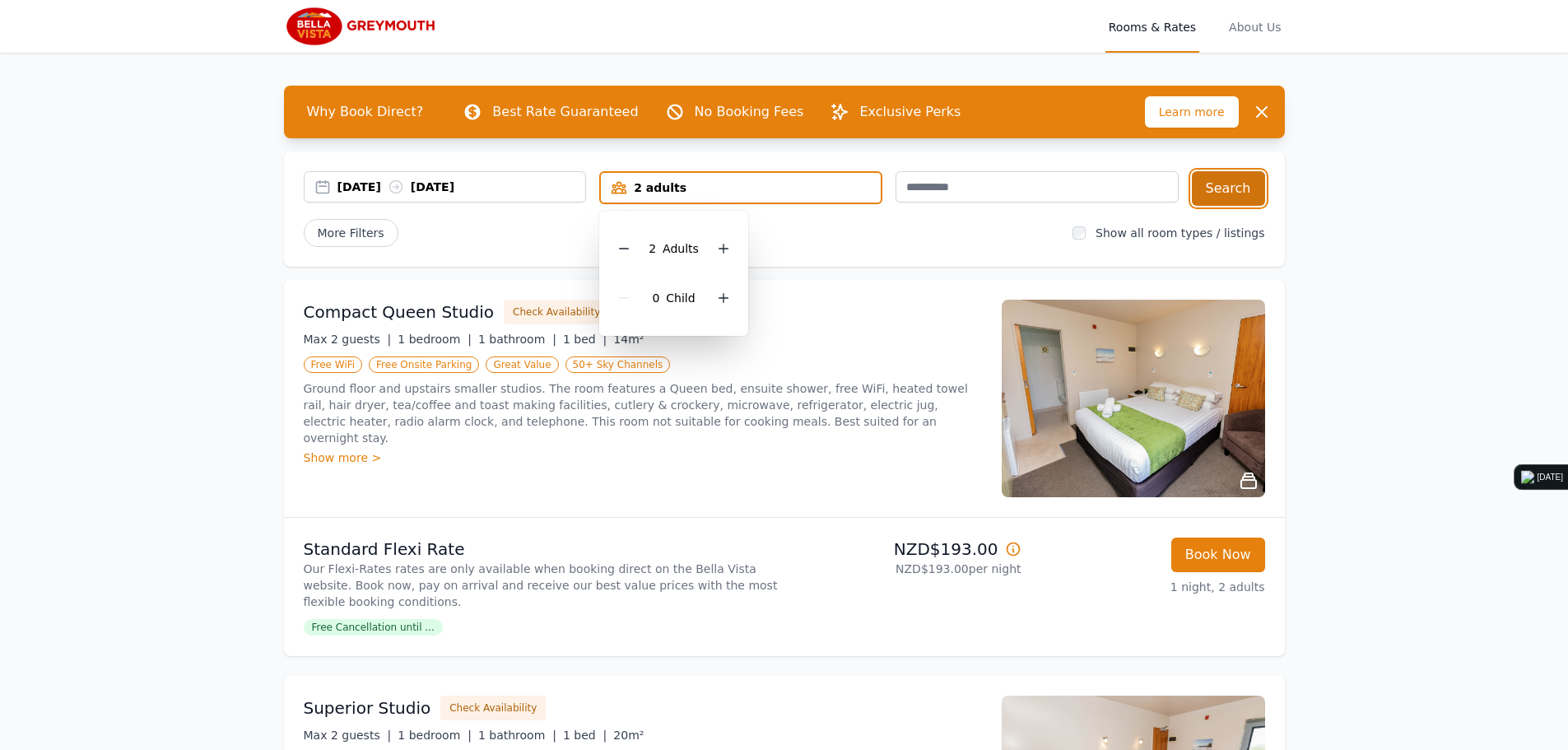
click at [1232, 189] on button "Search" at bounding box center [1229, 188] width 73 height 35
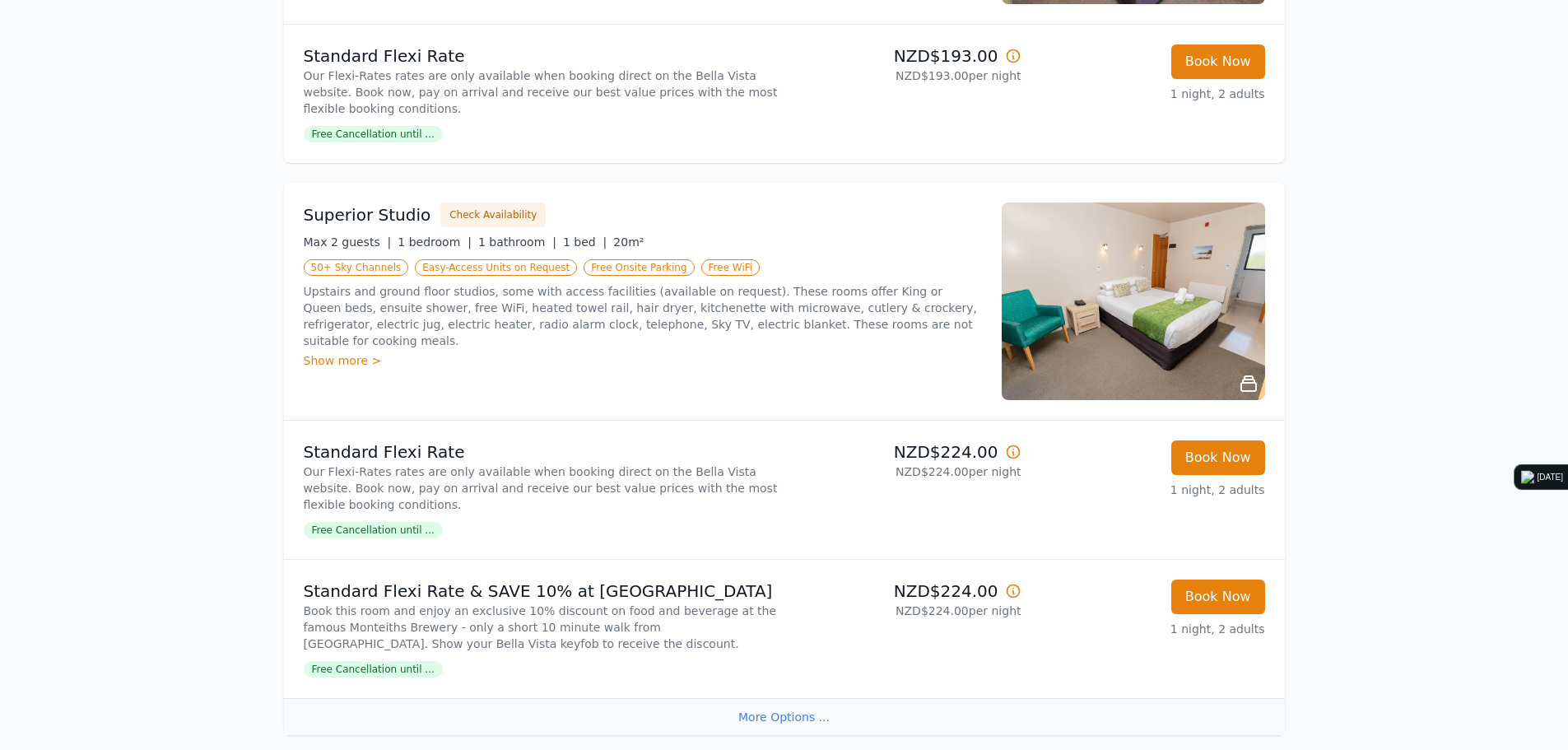
scroll to position [493, 0]
click at [494, 211] on button "Check Availability" at bounding box center [492, 213] width 106 height 25
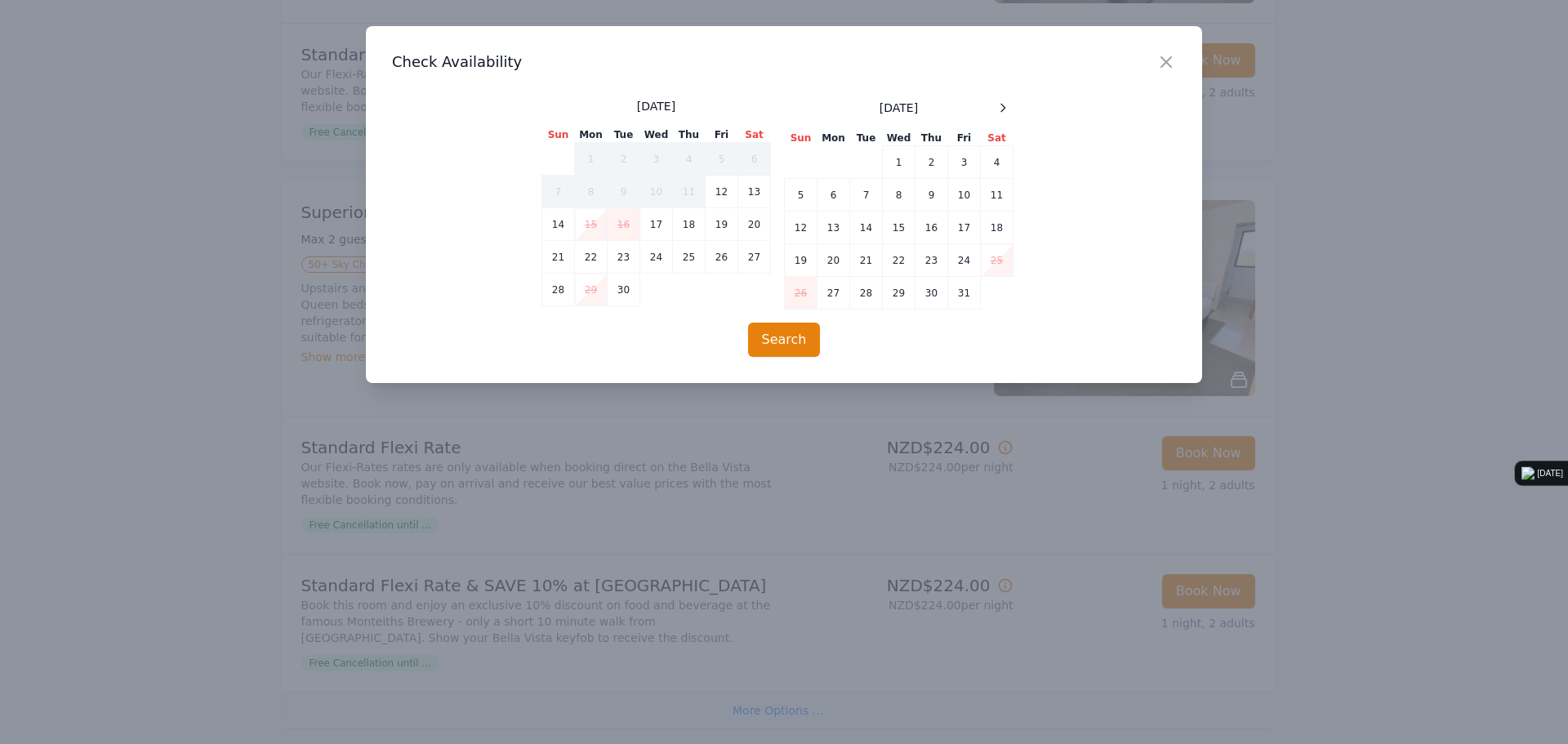
click at [992, 98] on div "[DATE]" at bounding box center [900, 108] width 229 height 20
click at [999, 102] on icon at bounding box center [1003, 107] width 13 height 13
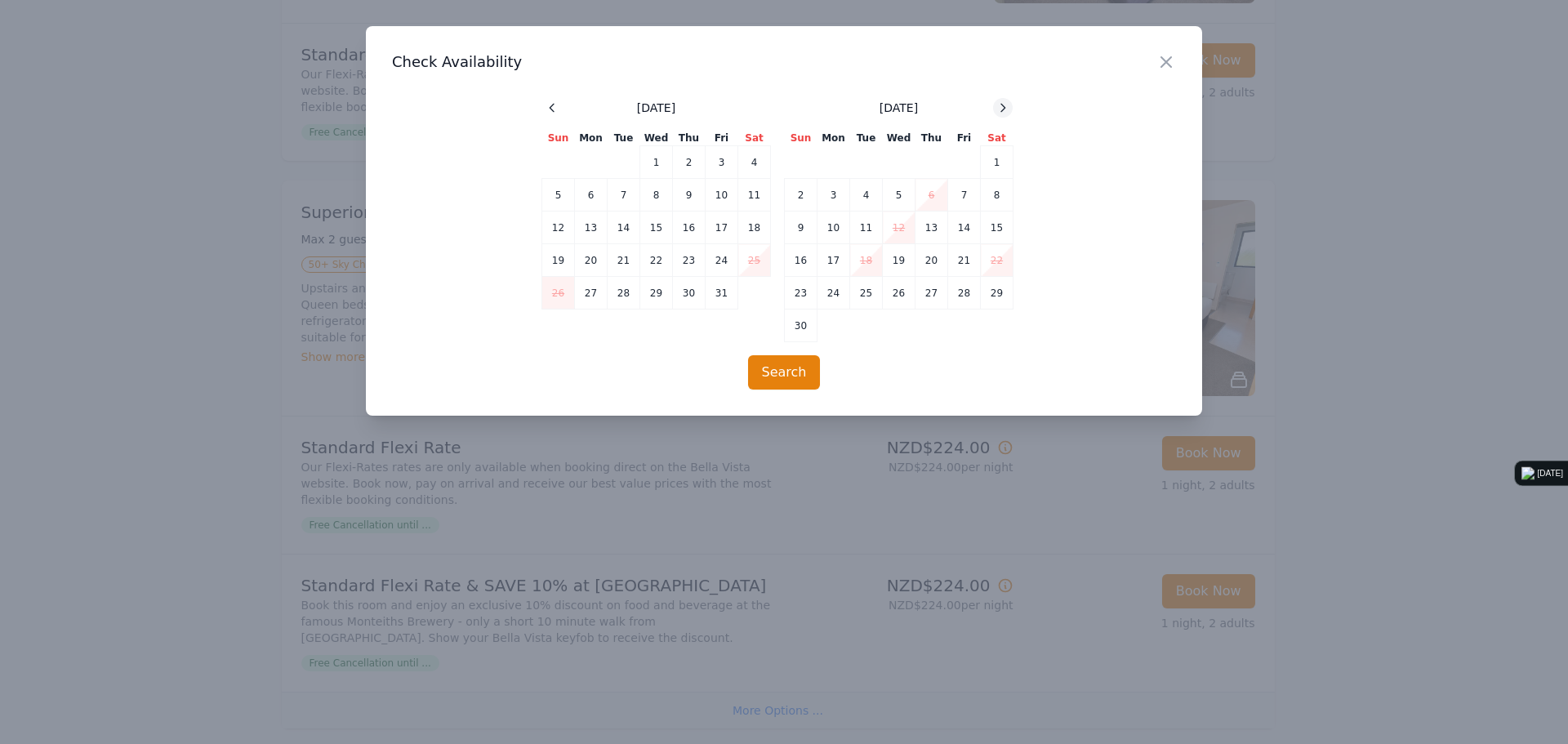
click at [999, 102] on icon at bounding box center [1003, 107] width 13 height 13
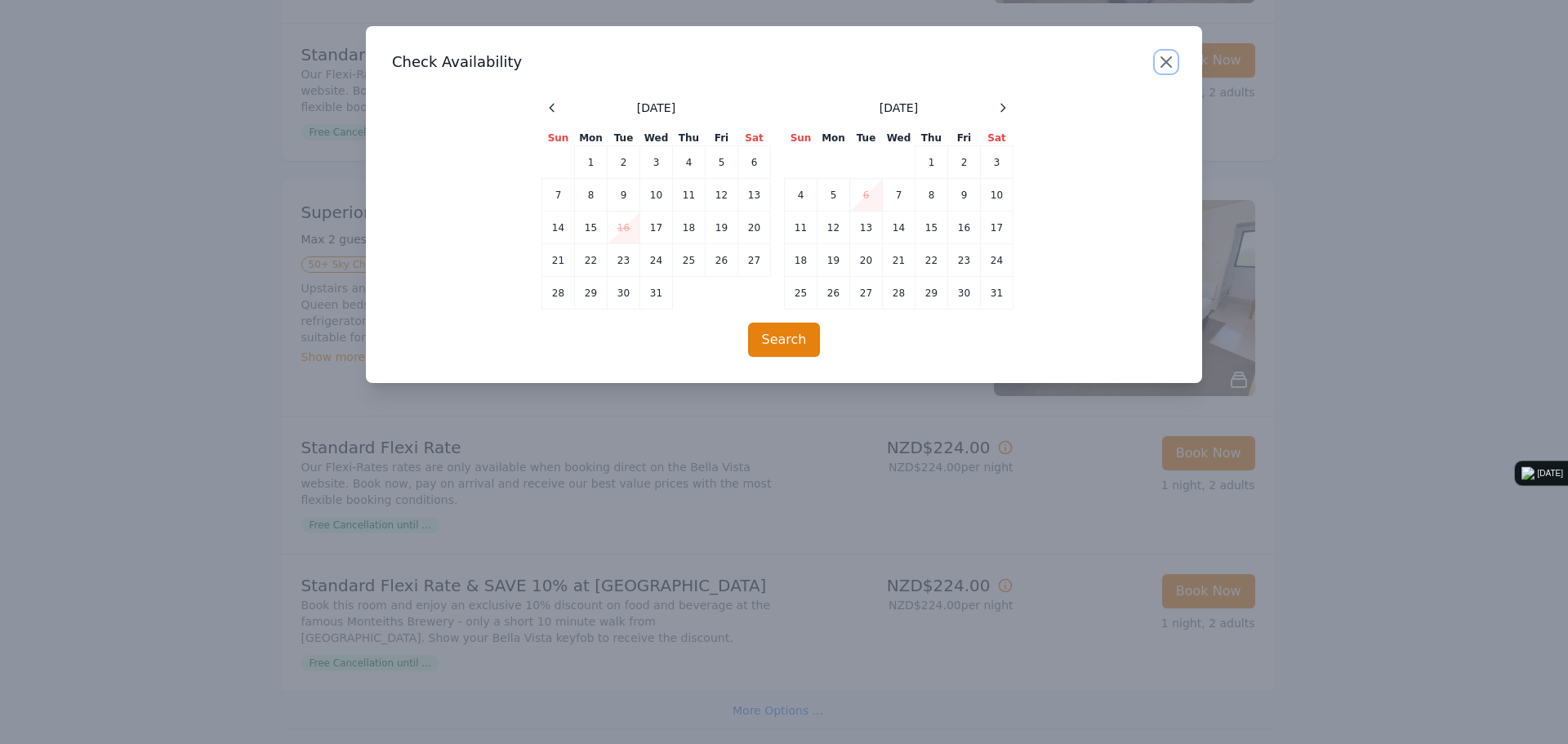
click at [1169, 59] on icon "button" at bounding box center [1166, 62] width 10 height 10
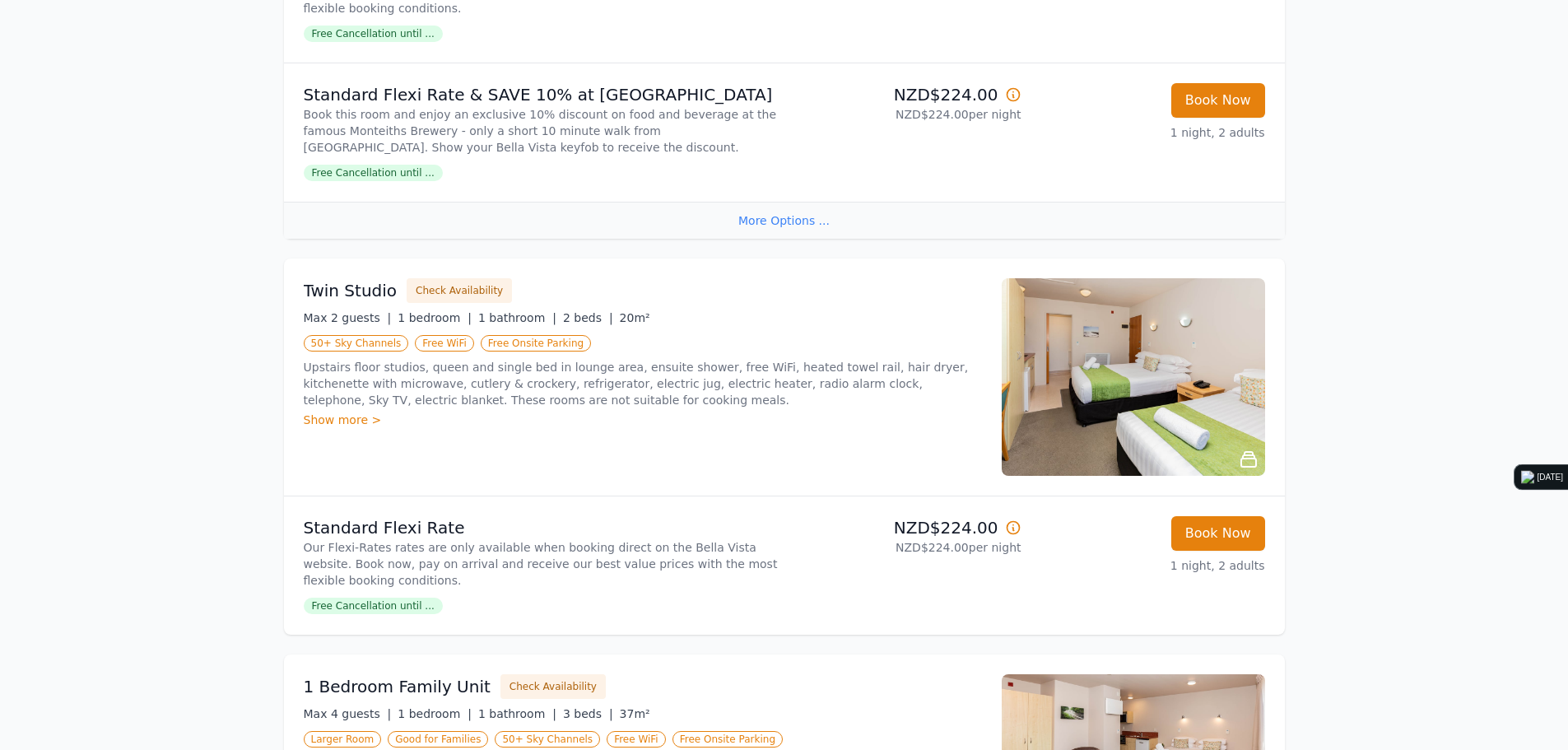
scroll to position [988, 0]
